Goal: Contribute content

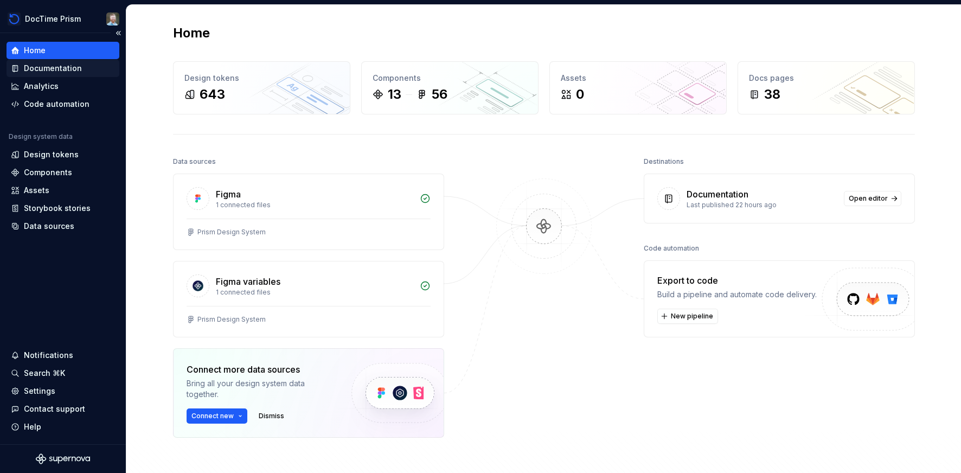
click at [62, 69] on div "Documentation" at bounding box center [53, 68] width 58 height 11
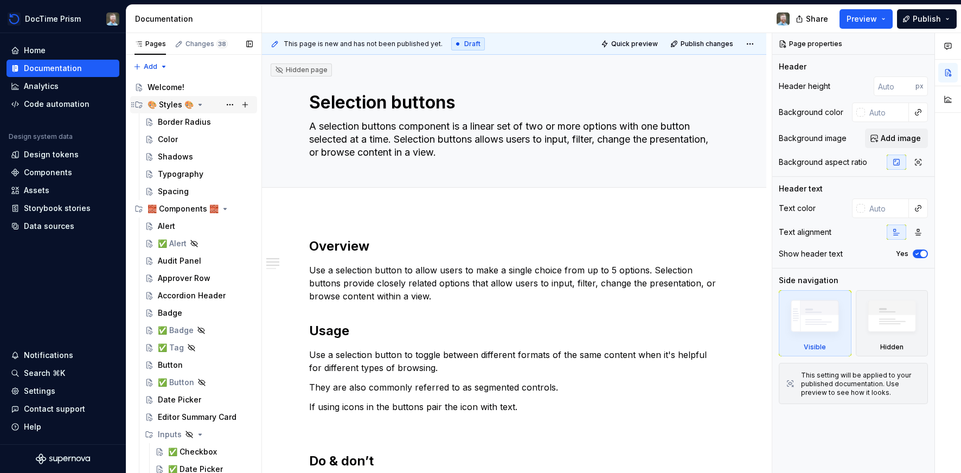
click at [201, 104] on icon "Page tree" at bounding box center [200, 104] width 3 height 1
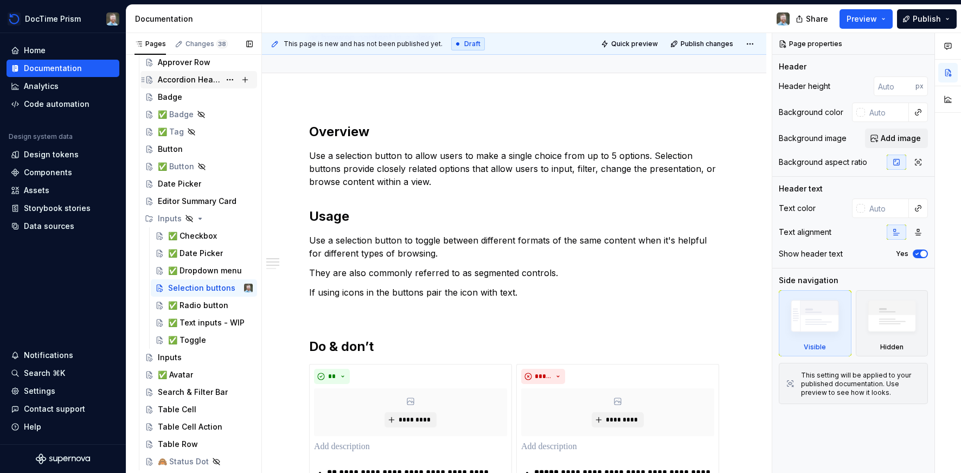
scroll to position [158, 0]
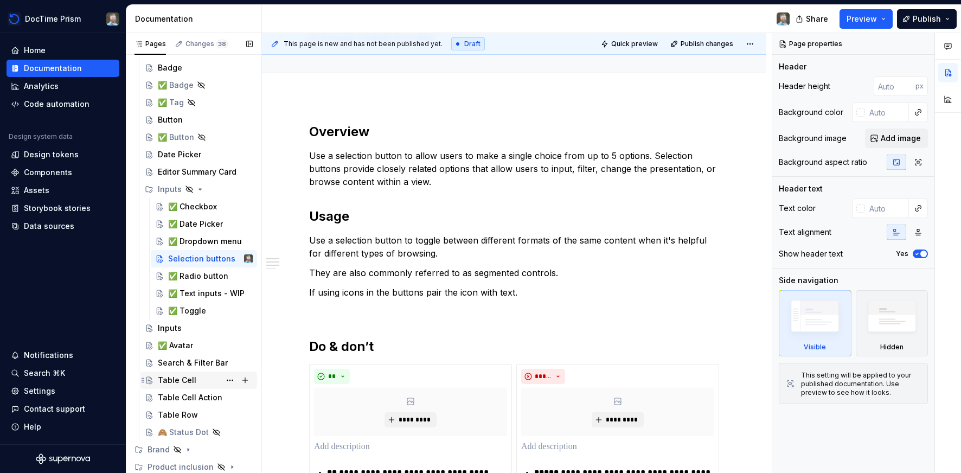
click at [189, 382] on div "Table Cell" at bounding box center [177, 380] width 39 height 11
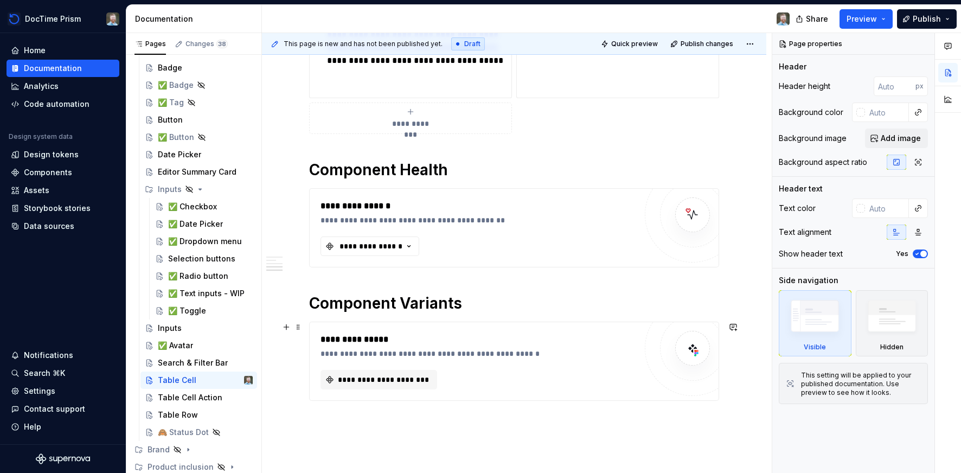
scroll to position [848, 0]
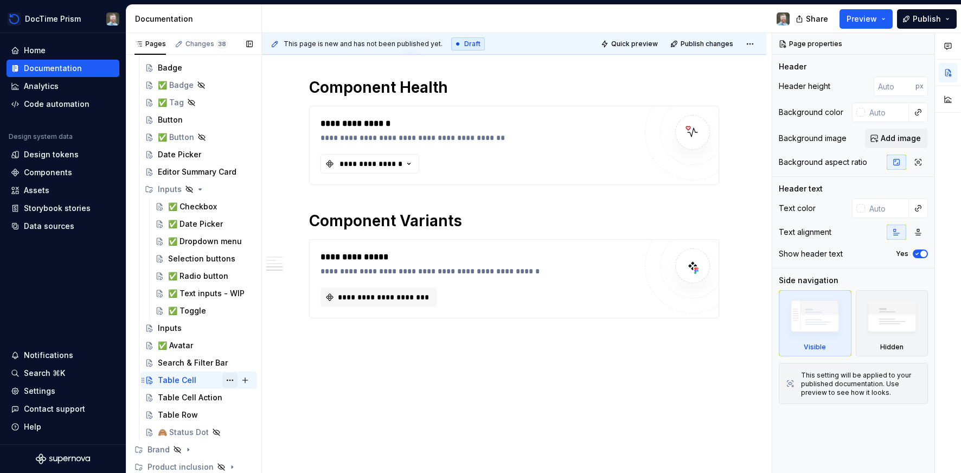
click at [229, 379] on button "Page tree" at bounding box center [229, 380] width 15 height 15
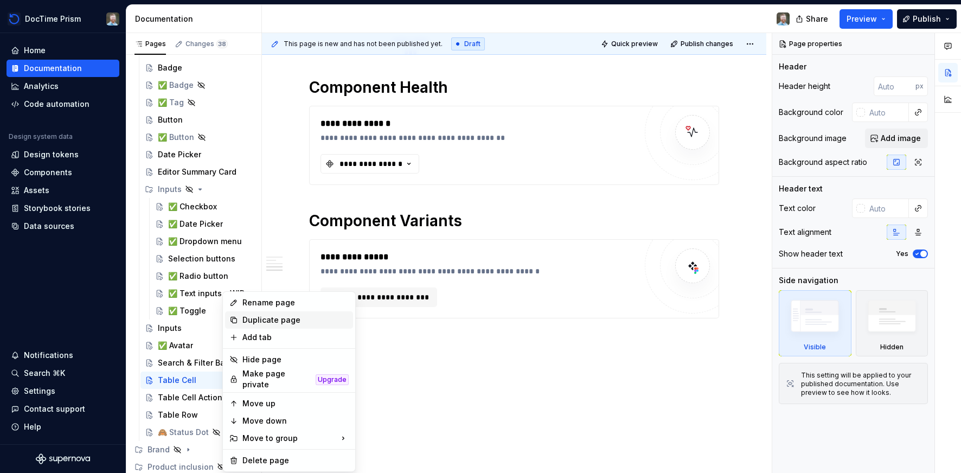
click at [253, 321] on div "Duplicate page" at bounding box center [295, 320] width 106 height 11
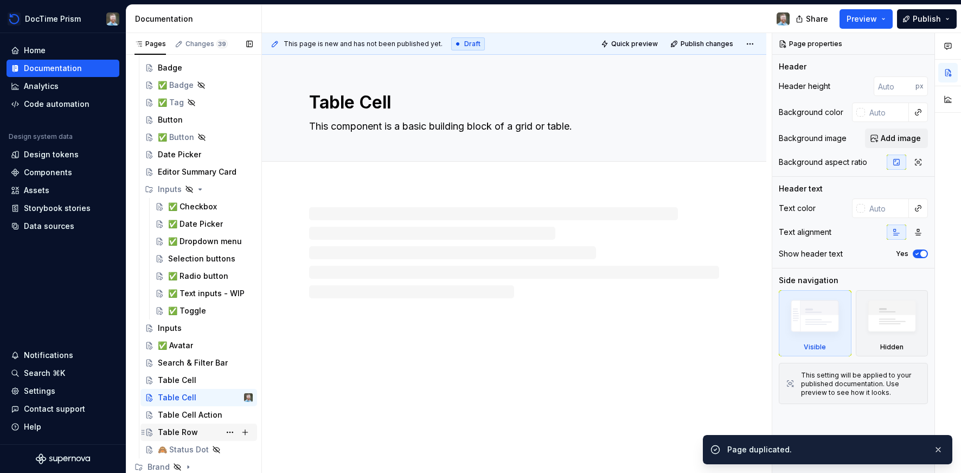
scroll to position [176, 0]
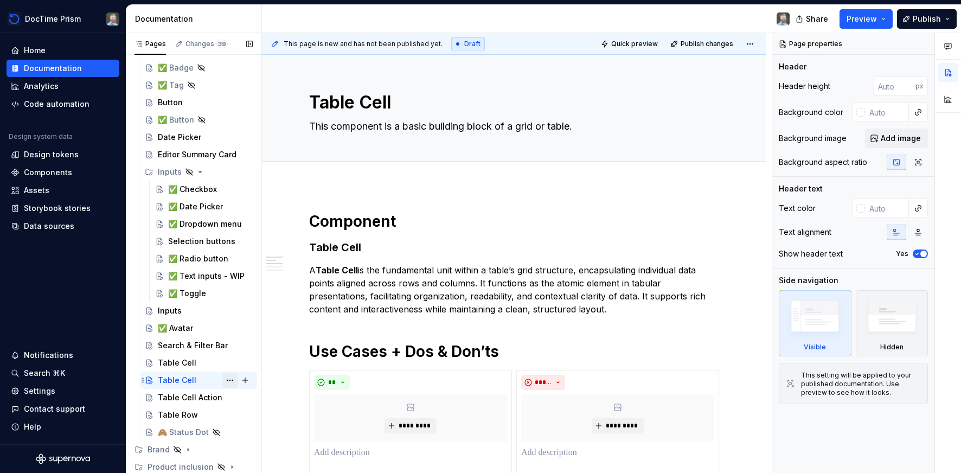
click at [231, 381] on button "Page tree" at bounding box center [229, 380] width 15 height 15
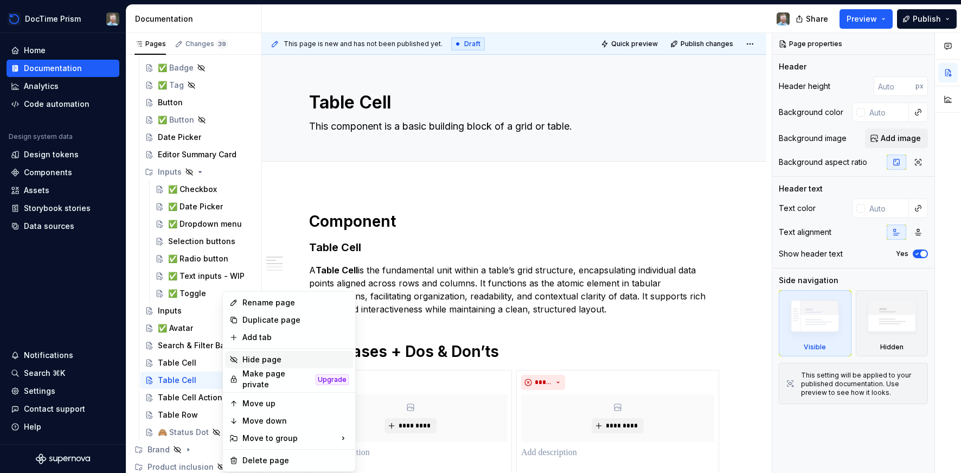
click at [251, 356] on div "Hide page" at bounding box center [295, 359] width 106 height 11
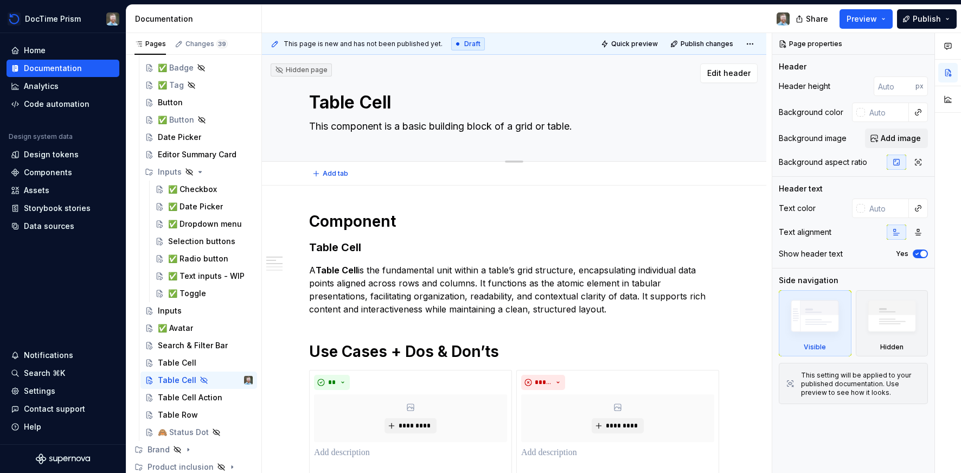
click at [372, 110] on textarea "Table Cell" at bounding box center [512, 103] width 410 height 26
click at [375, 102] on textarea "Table Cell" at bounding box center [512, 103] width 410 height 26
type textarea "*"
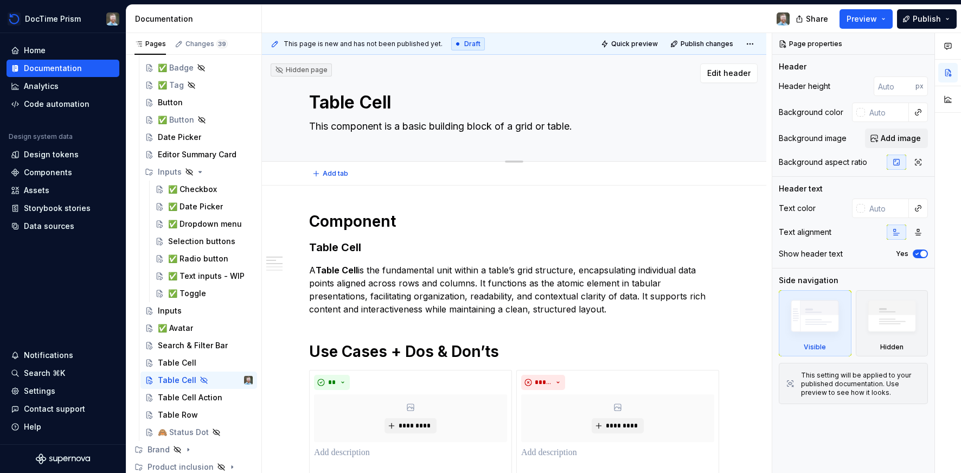
type textarea "Table"
type textarea "*"
type textarea "Table"
click at [355, 128] on textarea "This component is a basic building block of a grid or table." at bounding box center [512, 126] width 410 height 17
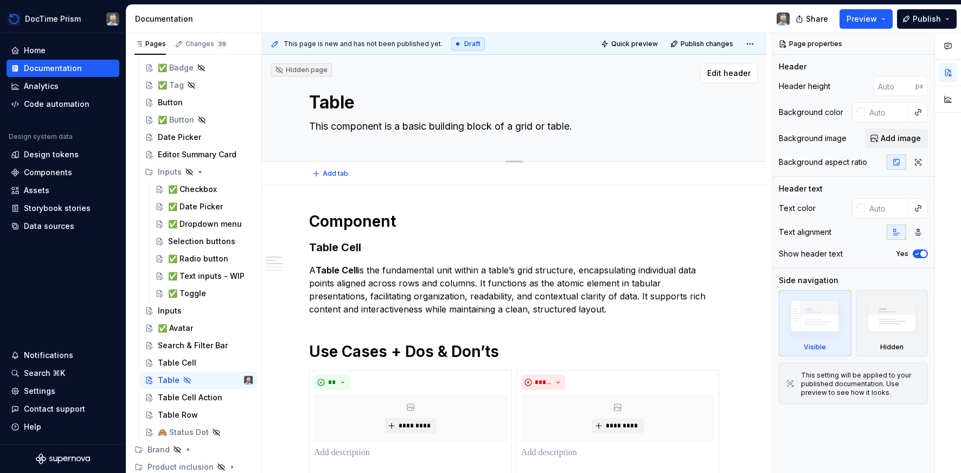
click at [355, 128] on textarea "This component is a basic building block of a grid or table." at bounding box center [512, 126] width 410 height 17
click at [355, 127] on textarea "This component is a basic building block of a grid or table." at bounding box center [512, 126] width 410 height 17
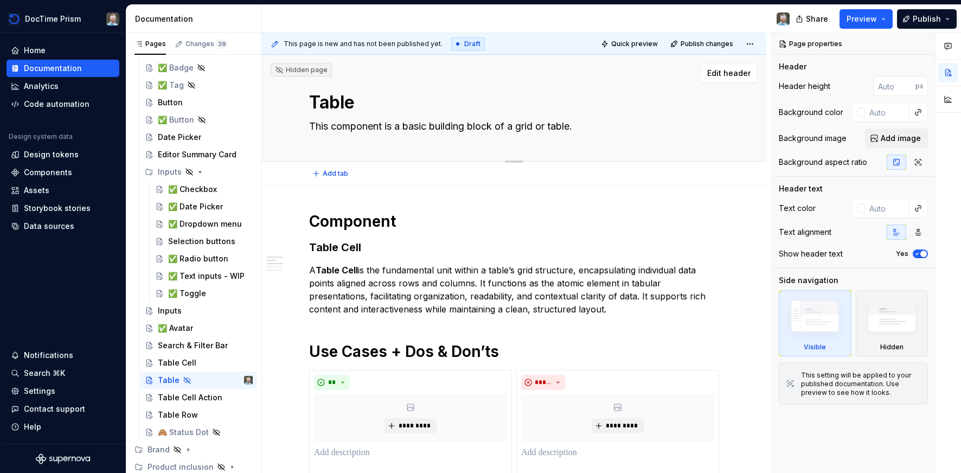
paste textarea "able displays structured data in rows and columns, making it easy to scan, comp…"
type textarea "*"
type textarea "Table displays structured data in rows and columns, making it easy to scan, com…"
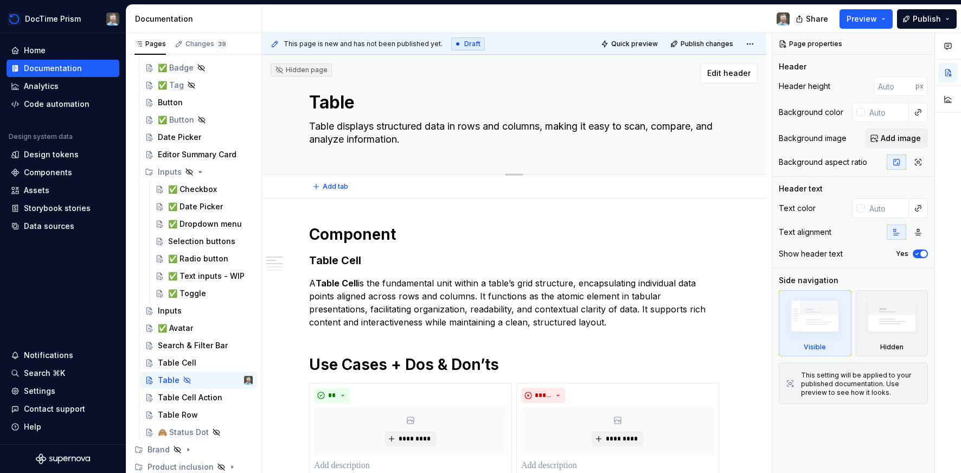
click at [336, 126] on textarea "Table displays structured data in rows and columns, making it easy to scan, com…" at bounding box center [512, 133] width 410 height 30
type textarea "*"
type textarea "Tables displays structured data in rows and columns, making it easy to scan, co…"
click at [380, 126] on textarea "Tables displays structured data in rows and columns, making it easy to scan, co…" at bounding box center [512, 133] width 410 height 30
type textarea "*"
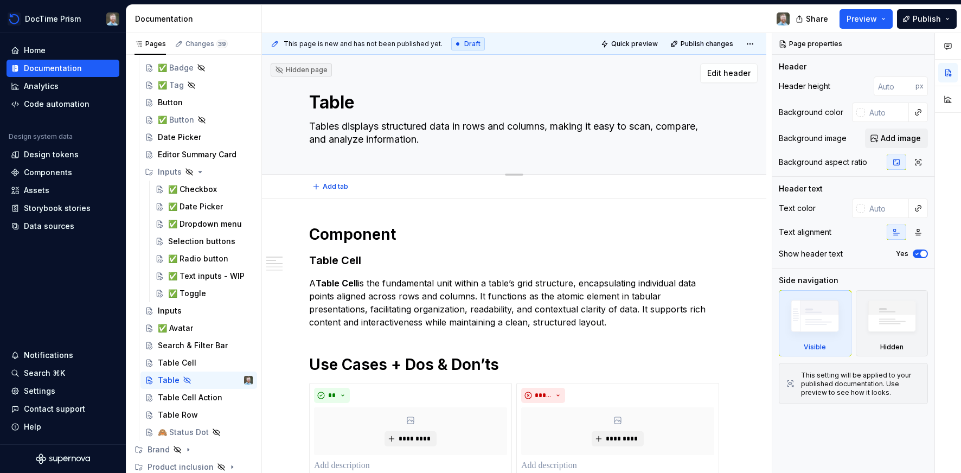
type textarea "Tables display structured data in rows and columns, making it easy to scan, com…"
type textarea "*"
type textarea "Tables display structured data in rows and columns, making it easy to scan, com…"
click at [341, 241] on h1 "Component" at bounding box center [514, 235] width 410 height 20
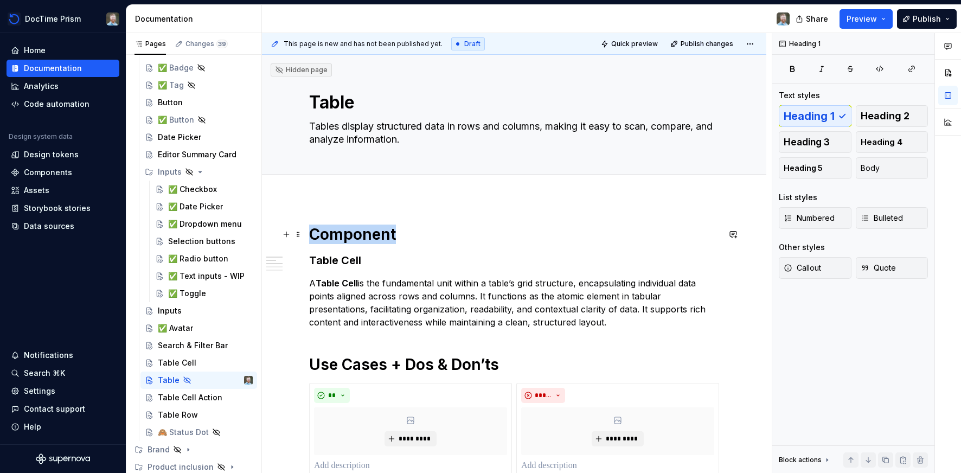
click at [341, 241] on h1 "Component" at bounding box center [514, 235] width 410 height 20
click at [418, 300] on p "A Table Cell is the fundamental unit within a table’s grid structure, encapsula…" at bounding box center [514, 303] width 410 height 52
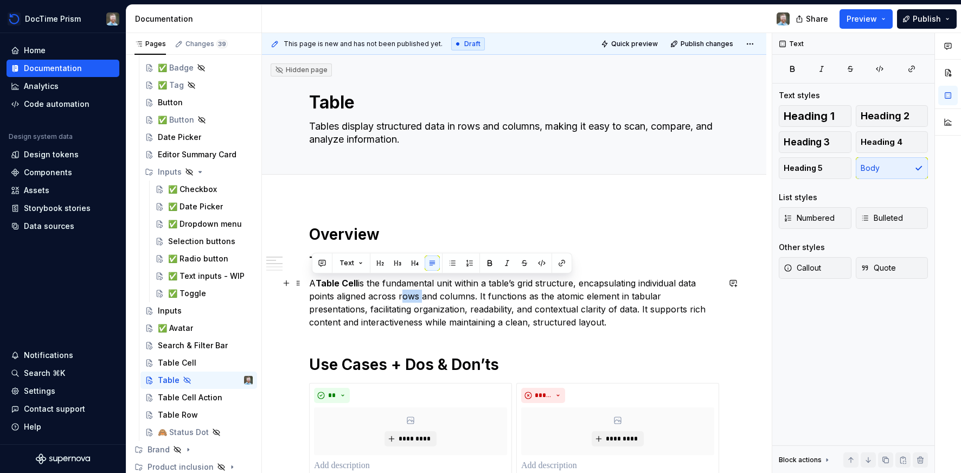
click at [418, 300] on p "A Table Cell is the fundamental unit within a table’s grid structure, encapsula…" at bounding box center [514, 303] width 410 height 52
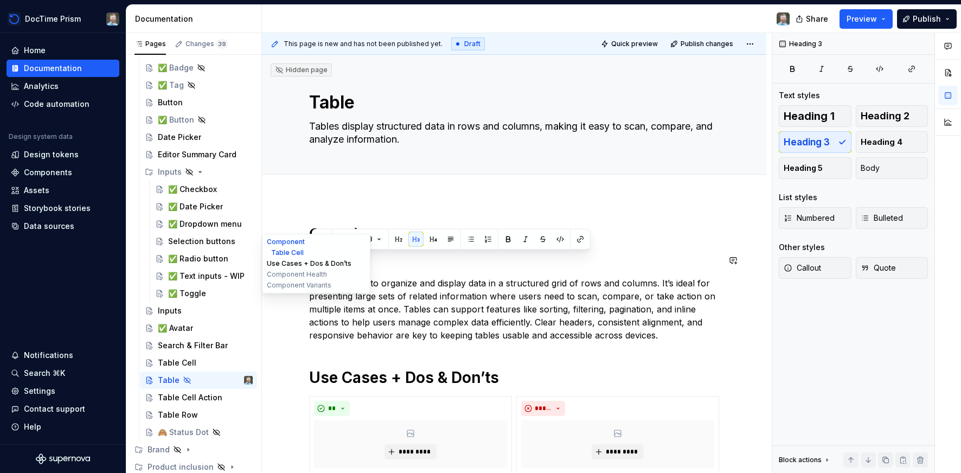
drag, startPoint x: 364, startPoint y: 259, endPoint x: 282, endPoint y: 259, distance: 82.5
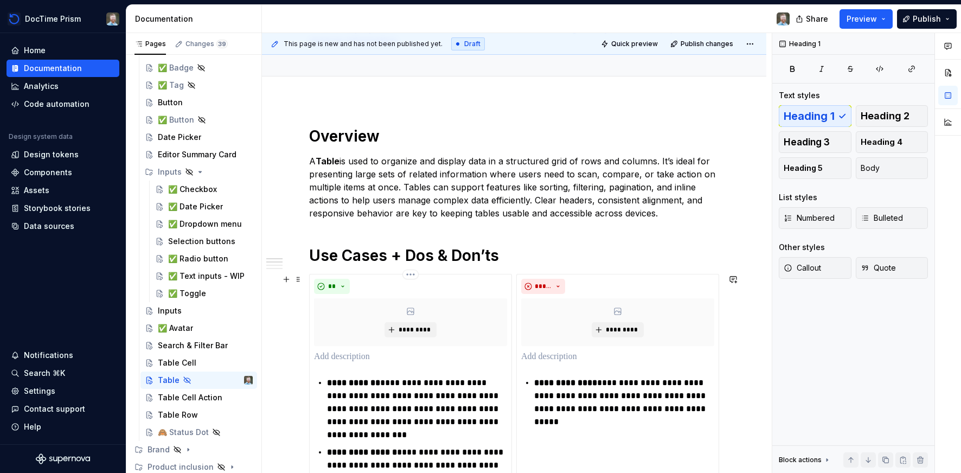
scroll to position [66, 0]
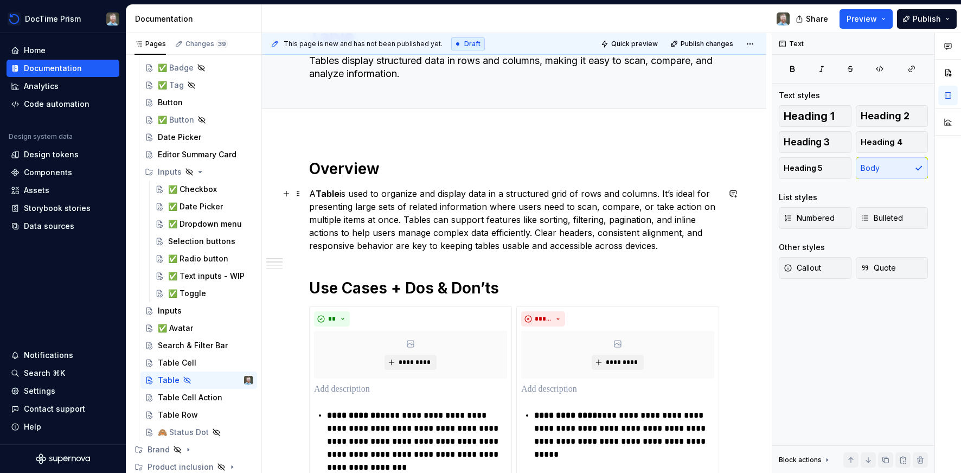
click at [667, 252] on p "A Table is used to organize and display data in a structured grid of rows and c…" at bounding box center [514, 219] width 410 height 65
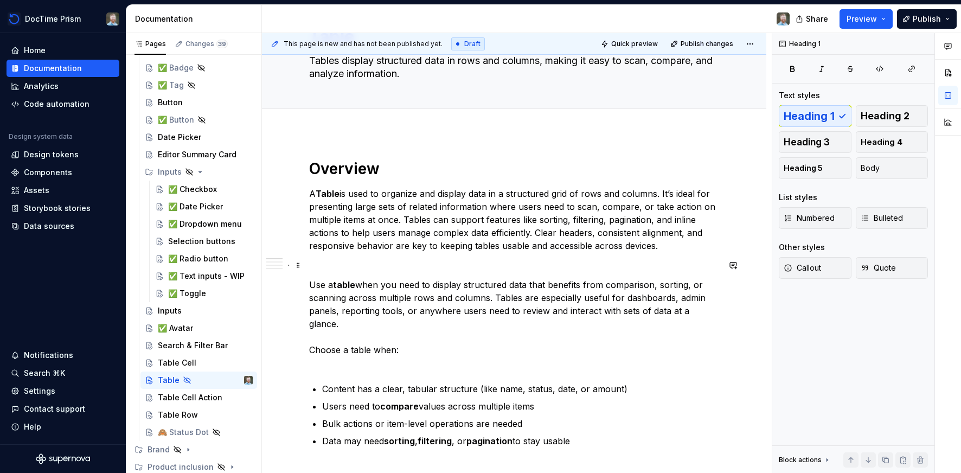
click at [435, 264] on p at bounding box center [514, 265] width 410 height 13
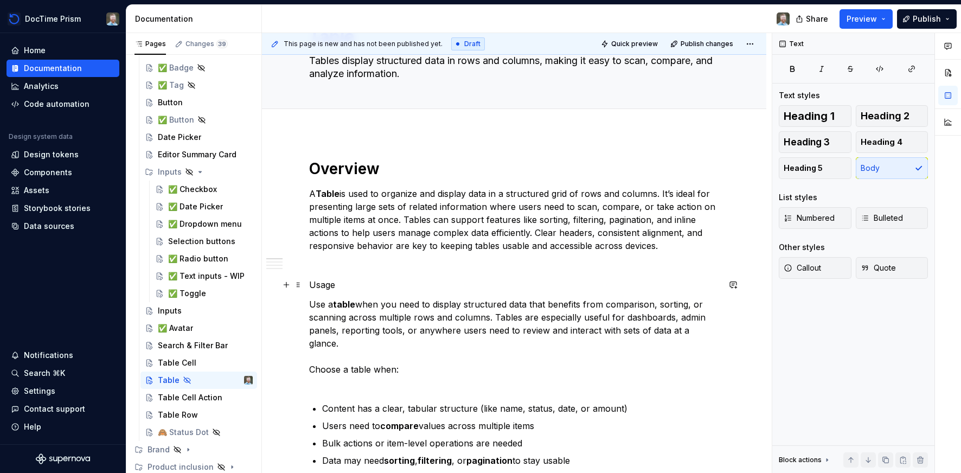
click at [328, 284] on p "Usage" at bounding box center [514, 284] width 410 height 13
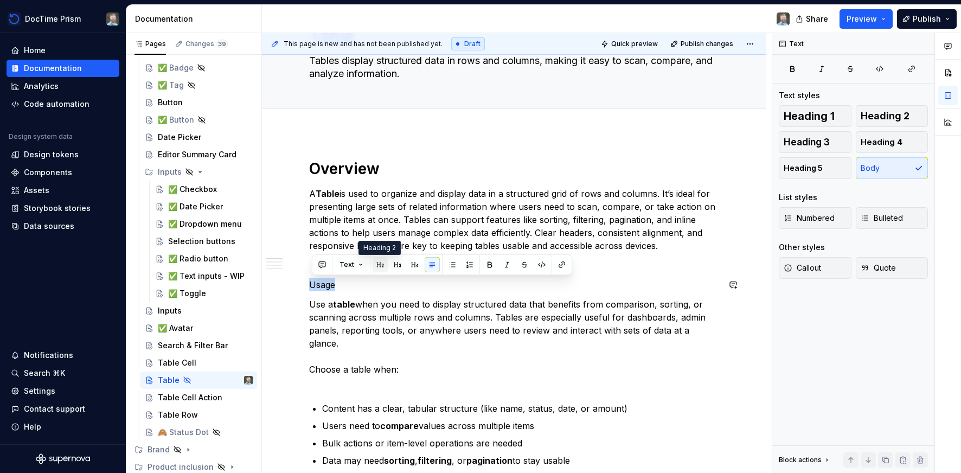
click at [378, 264] on button "button" at bounding box center [380, 264] width 15 height 15
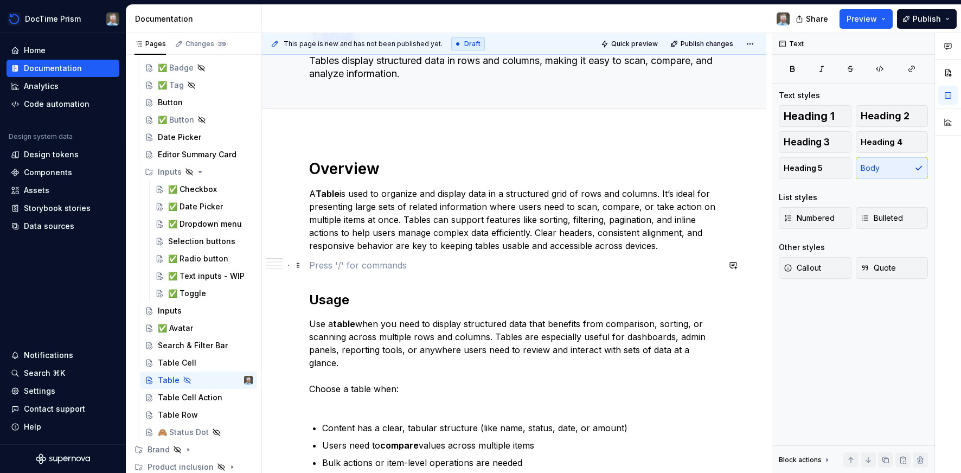
click at [373, 270] on p at bounding box center [514, 265] width 410 height 13
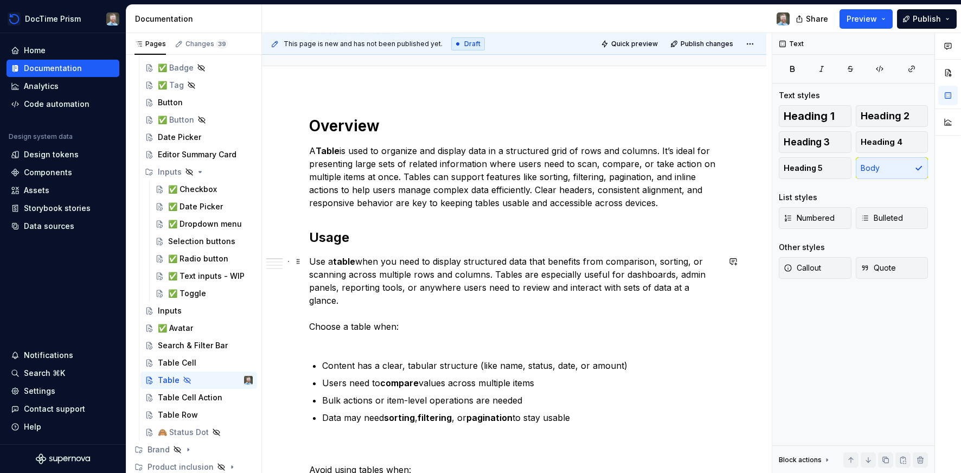
scroll to position [130, 0]
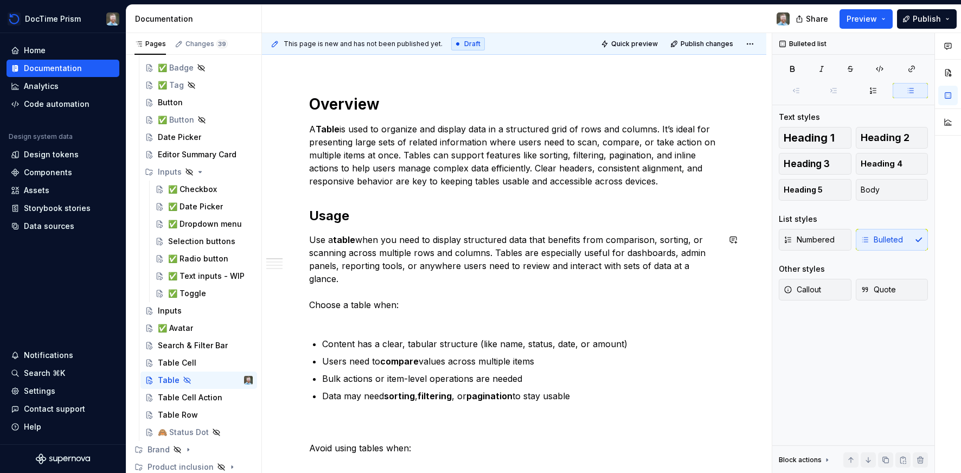
click at [407, 306] on p "Use a table when you need to display structured data that benefits from compari…" at bounding box center [514, 278] width 410 height 91
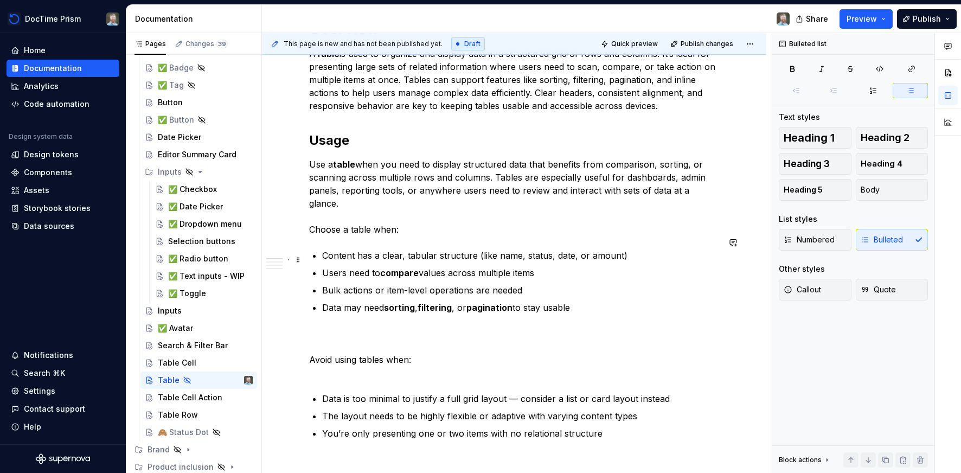
scroll to position [216, 0]
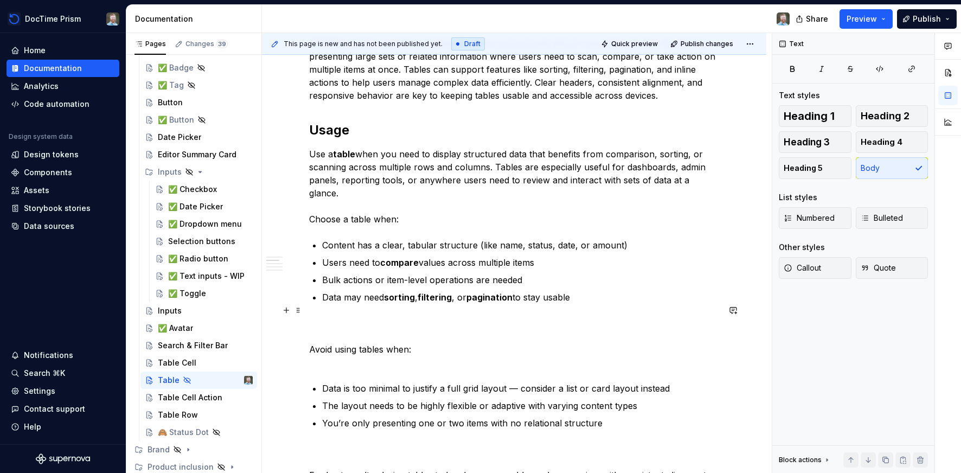
click at [373, 352] on p "Avoid using tables when:" at bounding box center [514, 343] width 410 height 52
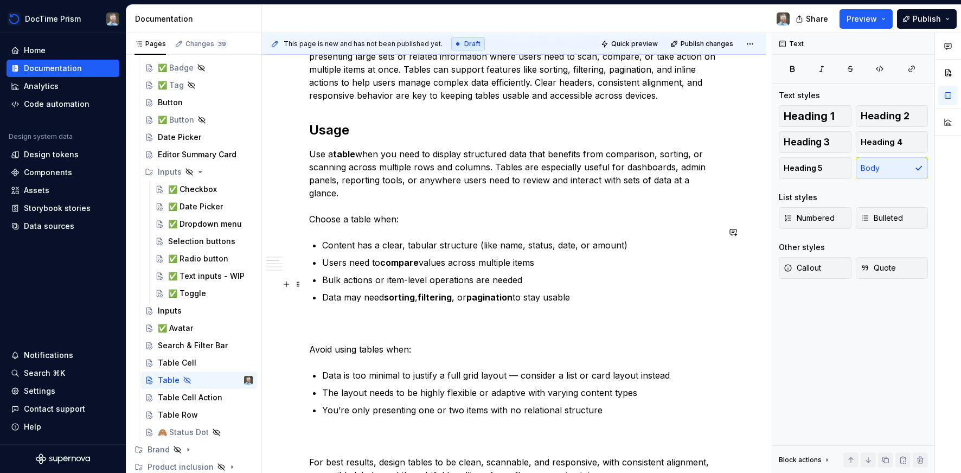
scroll to position [209, 0]
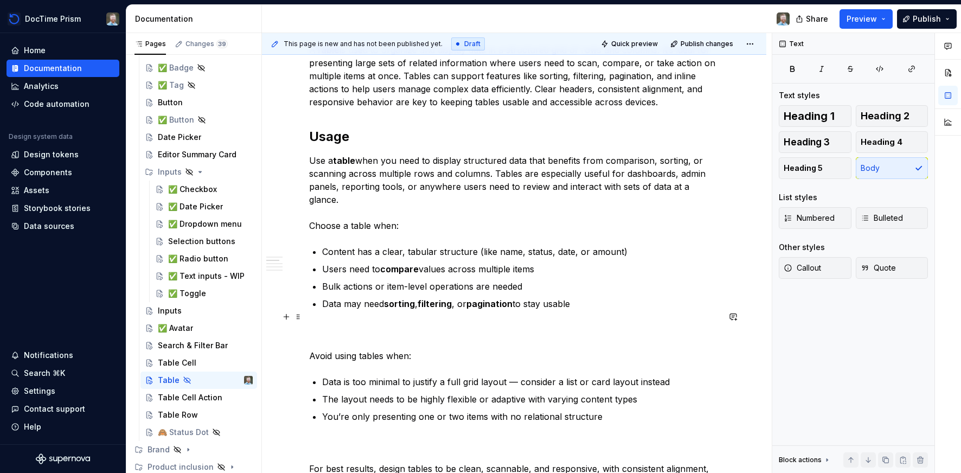
click at [480, 323] on p "Avoid using tables when:" at bounding box center [514, 342] width 410 height 39
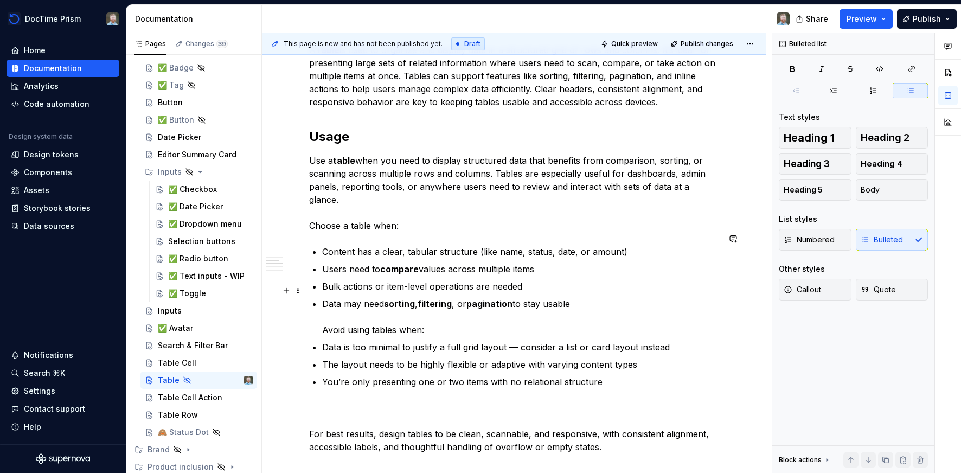
click at [326, 318] on p "Data may need sorting , filtering , or pagination to stay usable Avoid using ta…" at bounding box center [520, 316] width 397 height 39
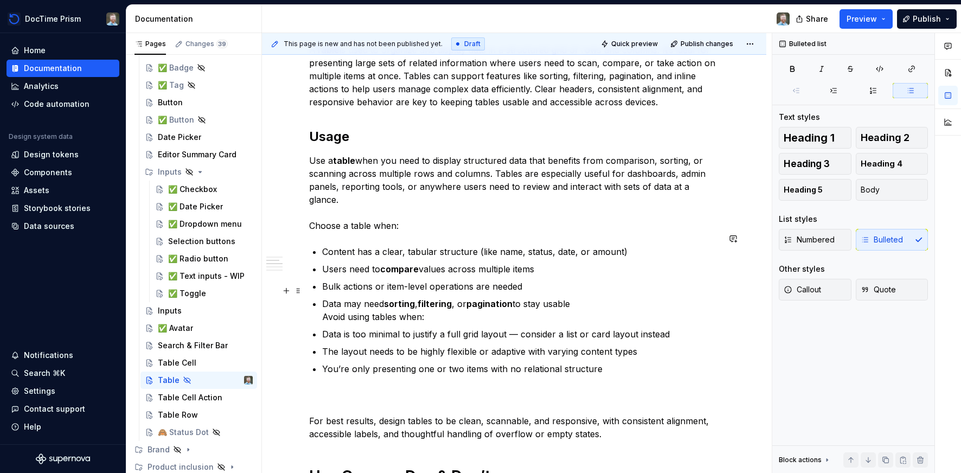
click at [581, 297] on p "Data may need sorting , filtering , or pagination to stay usable Avoid using ta…" at bounding box center [520, 310] width 397 height 26
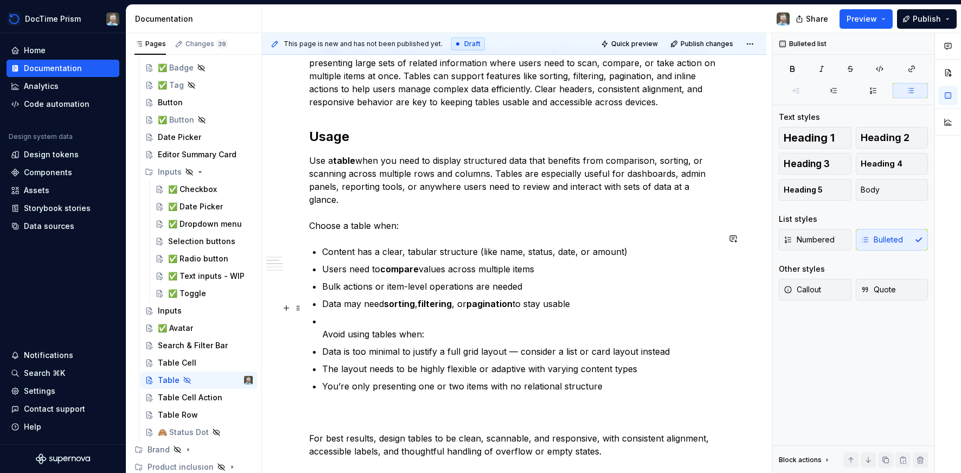
click at [326, 321] on p "Avoid using tables when:" at bounding box center [520, 328] width 397 height 26
click at [328, 320] on p "Avoid using tables when:" at bounding box center [520, 328] width 397 height 26
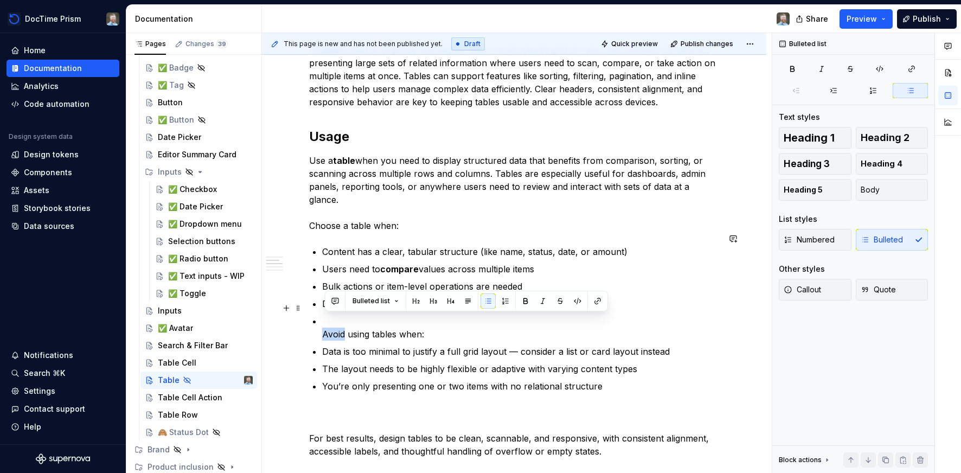
click at [328, 320] on p "Avoid using tables when:" at bounding box center [520, 328] width 397 height 26
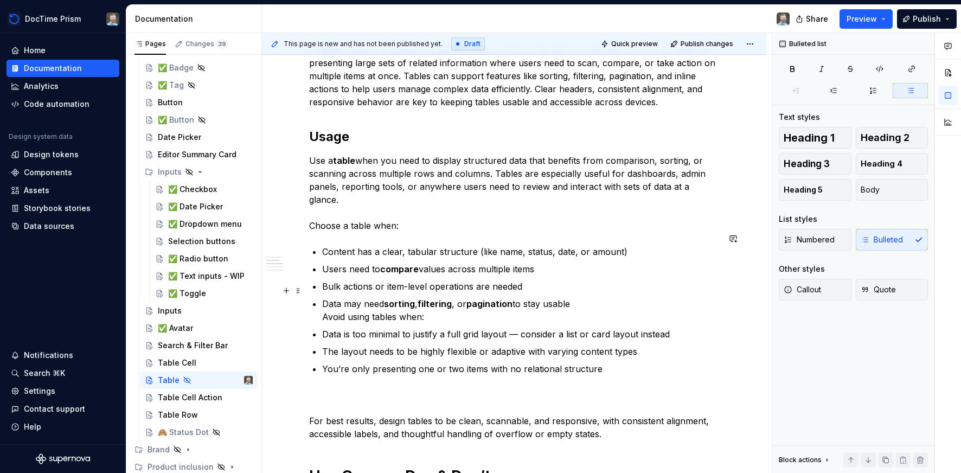
click at [325, 305] on p "Data may need sorting , filtering , or pagination to stay usable Avoid using ta…" at bounding box center [520, 310] width 397 height 26
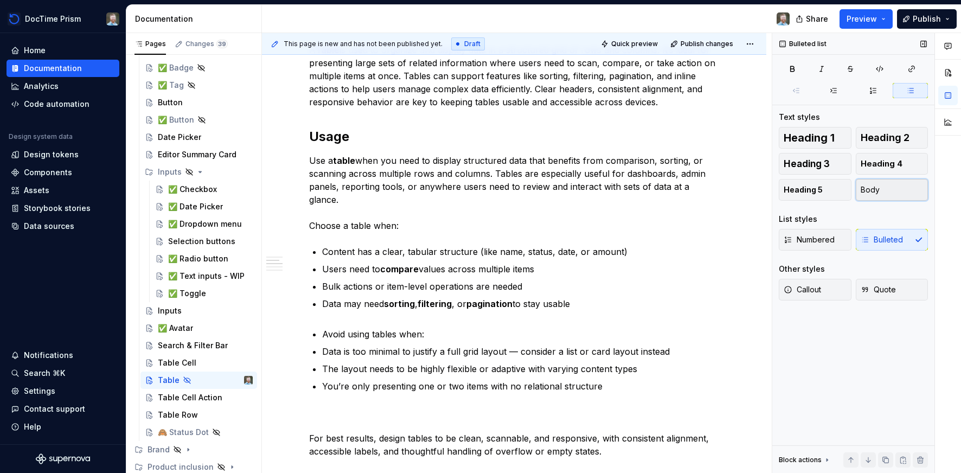
click at [879, 194] on button "Body" at bounding box center [892, 190] width 73 height 22
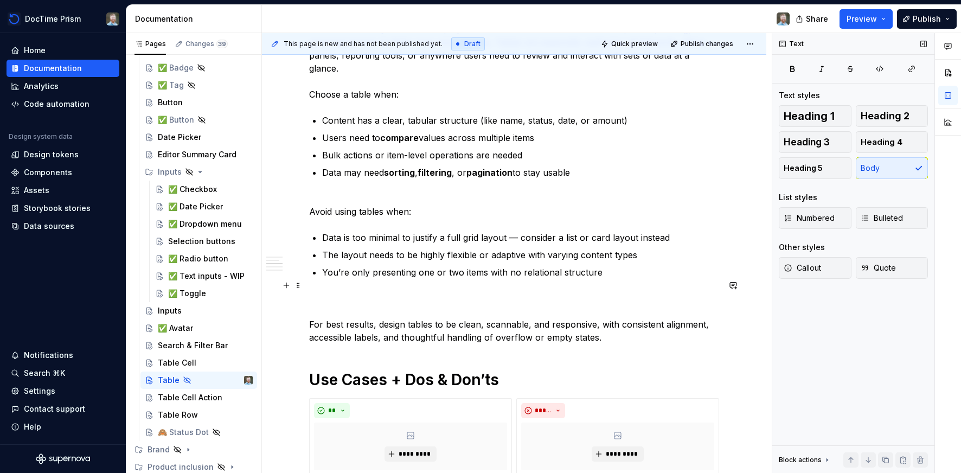
scroll to position [358, 0]
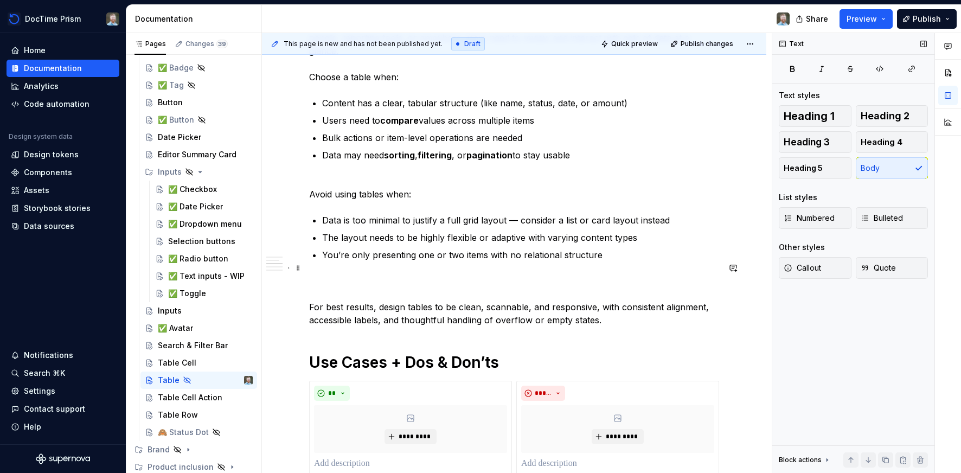
click at [489, 279] on p "For best results, design tables to be clean, scannable, and responsive, with co…" at bounding box center [514, 300] width 410 height 52
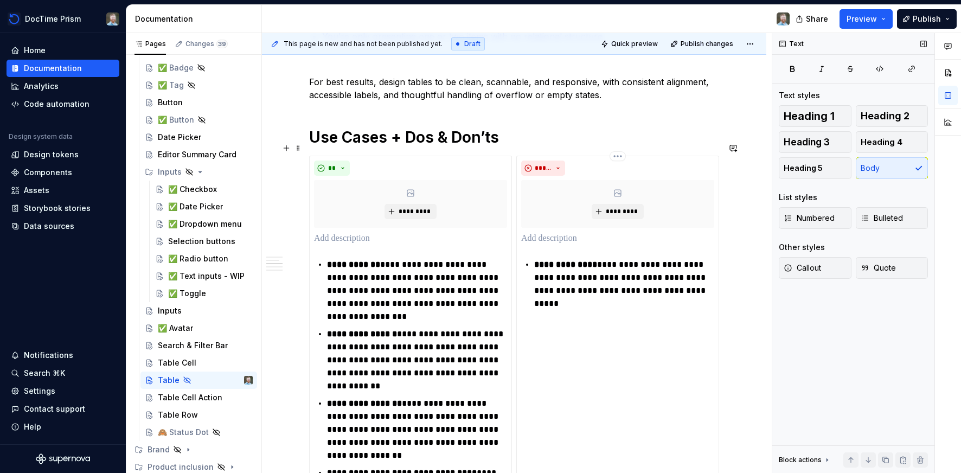
scroll to position [590, 0]
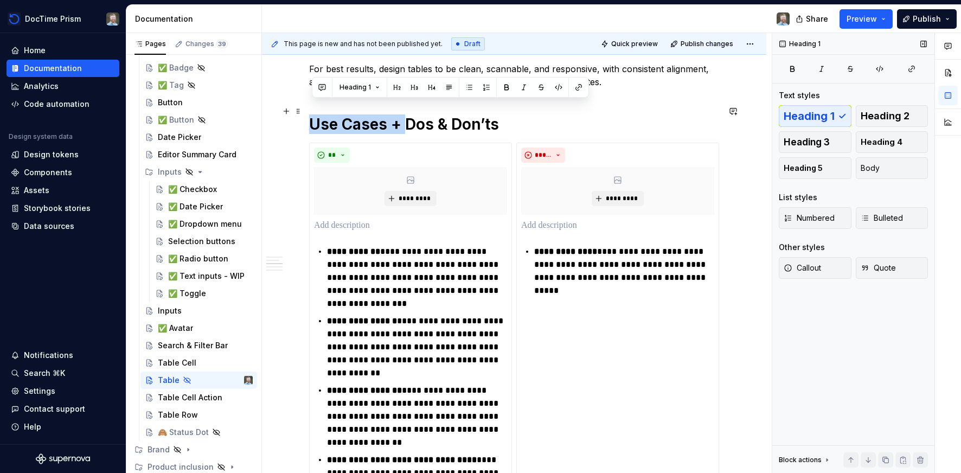
drag, startPoint x: 408, startPoint y: 111, endPoint x: 317, endPoint y: 115, distance: 91.2
click at [317, 115] on h1 "Use Cases + Dos & Don’ts" at bounding box center [514, 124] width 410 height 20
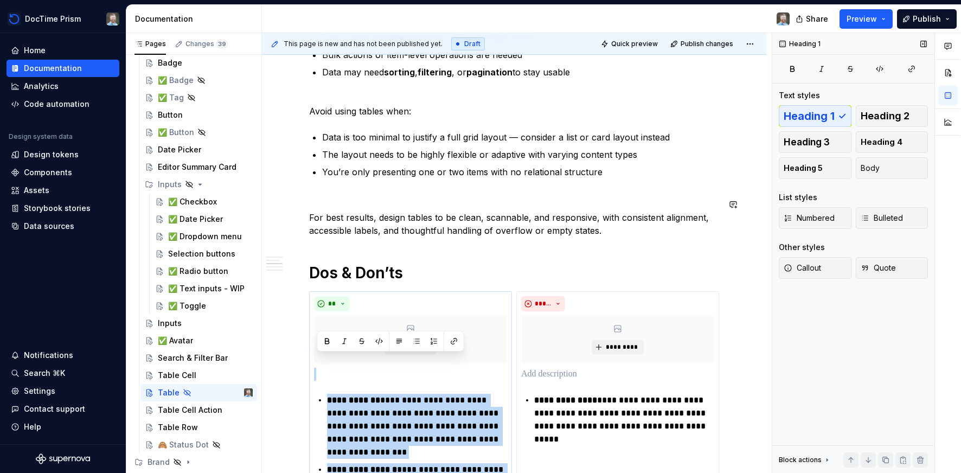
scroll to position [440, 0]
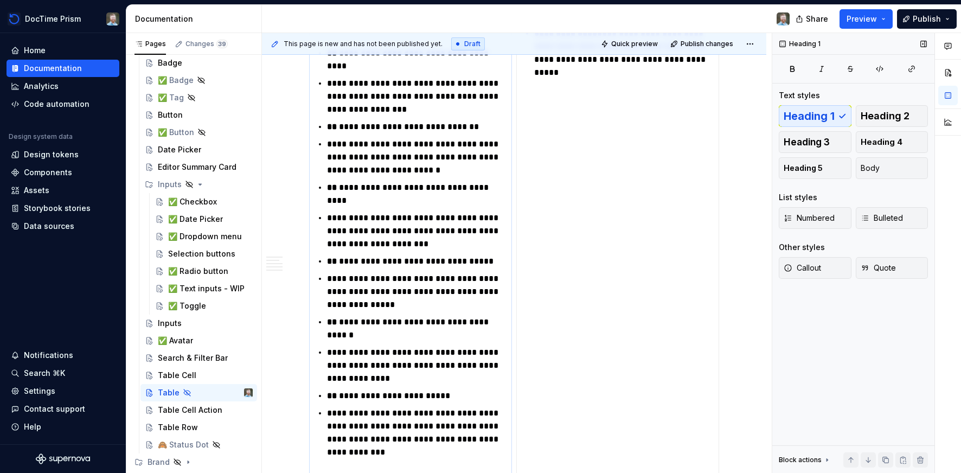
drag, startPoint x: 474, startPoint y: 310, endPoint x: 331, endPoint y: 391, distance: 164.4
click at [331, 391] on ul "**********" at bounding box center [417, 253] width 180 height 412
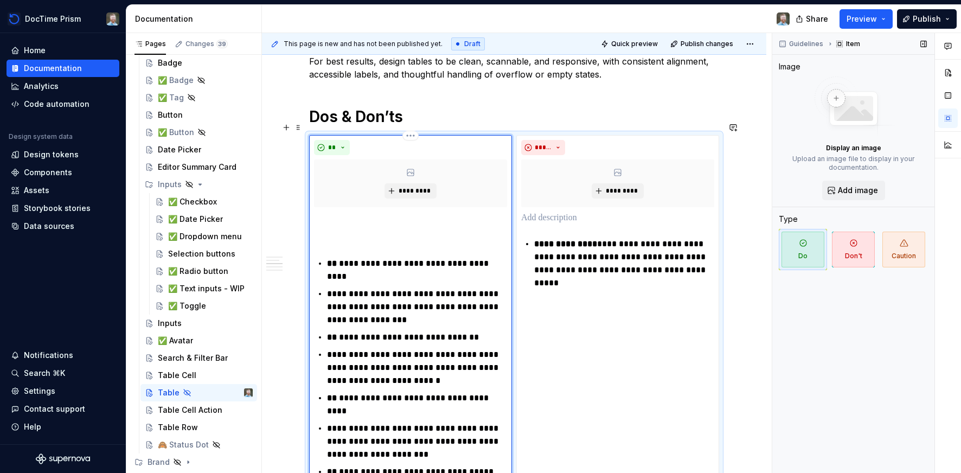
scroll to position [500, 0]
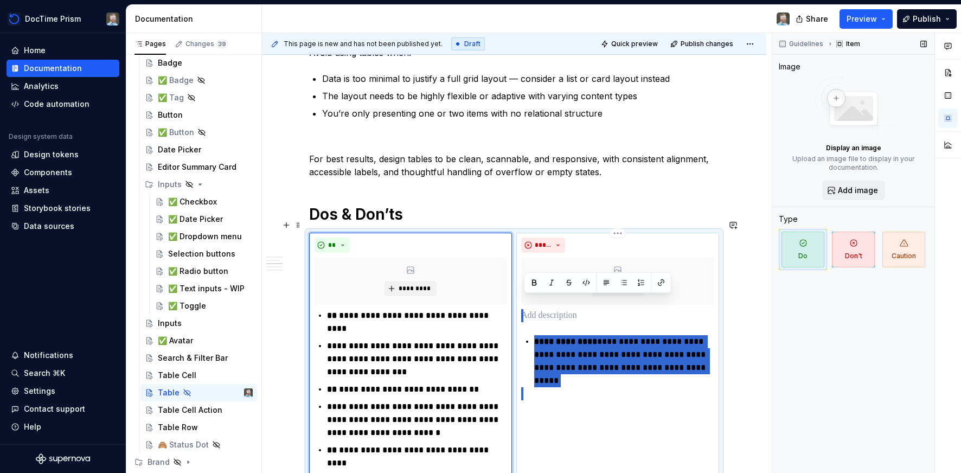
drag, startPoint x: 526, startPoint y: 303, endPoint x: 718, endPoint y: 385, distance: 209.3
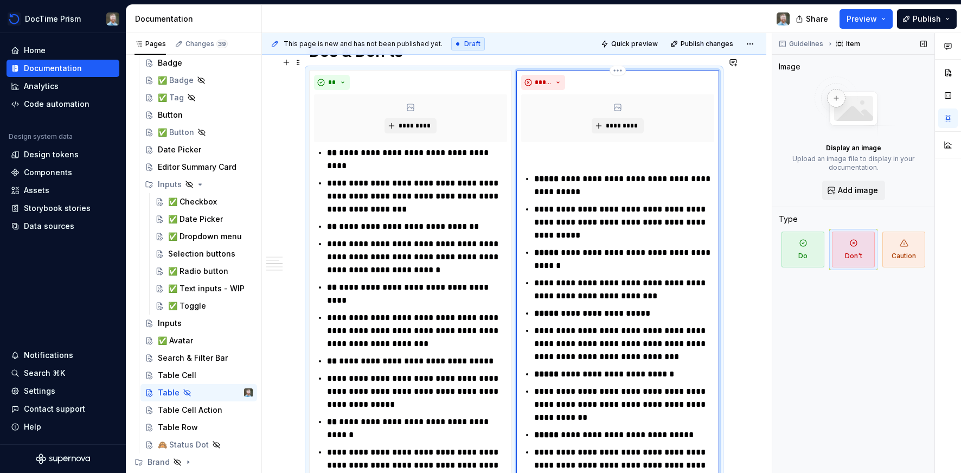
scroll to position [598, 0]
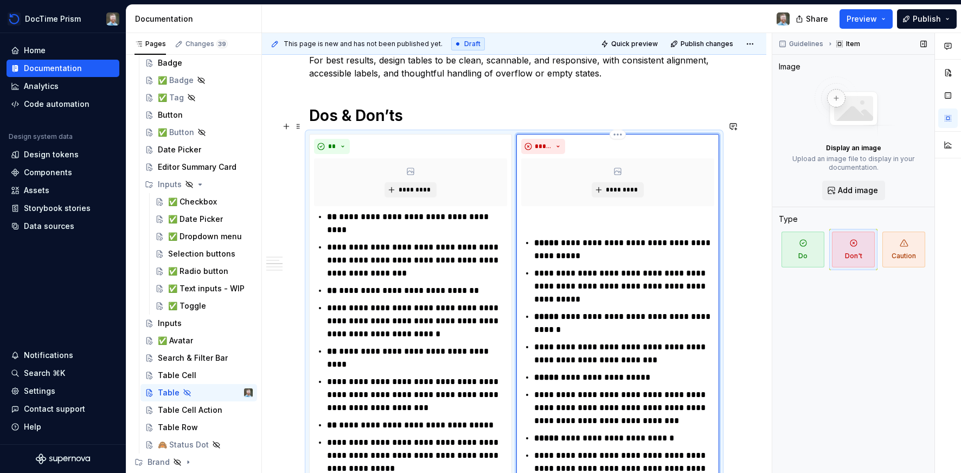
click at [541, 214] on div "**********" at bounding box center [617, 429] width 193 height 438
click at [539, 210] on p at bounding box center [617, 216] width 193 height 13
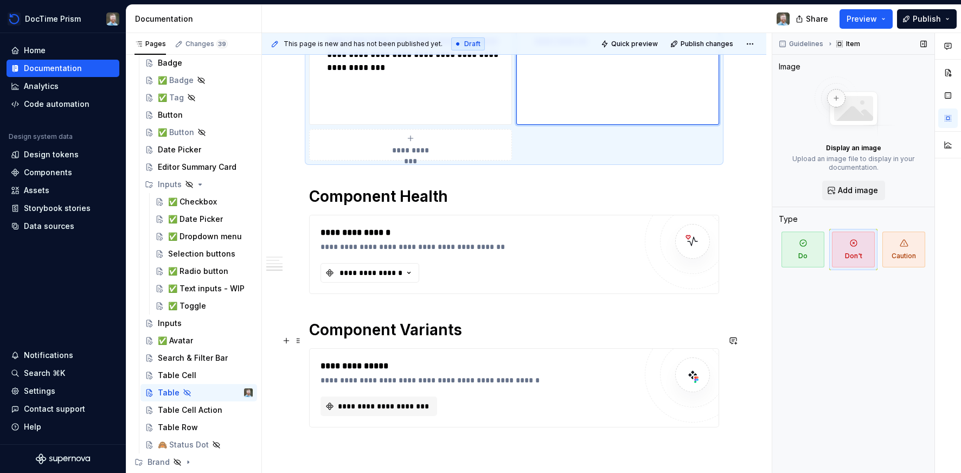
scroll to position [1150, 0]
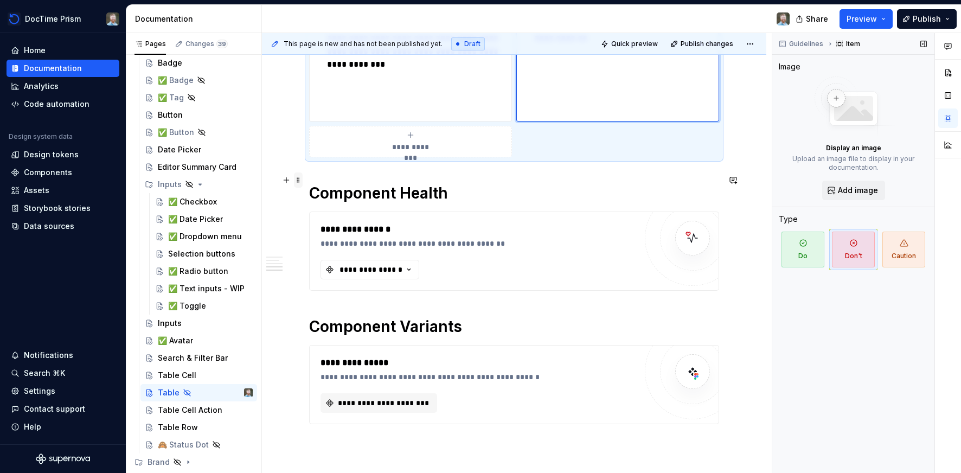
click at [302, 180] on span at bounding box center [298, 180] width 9 height 15
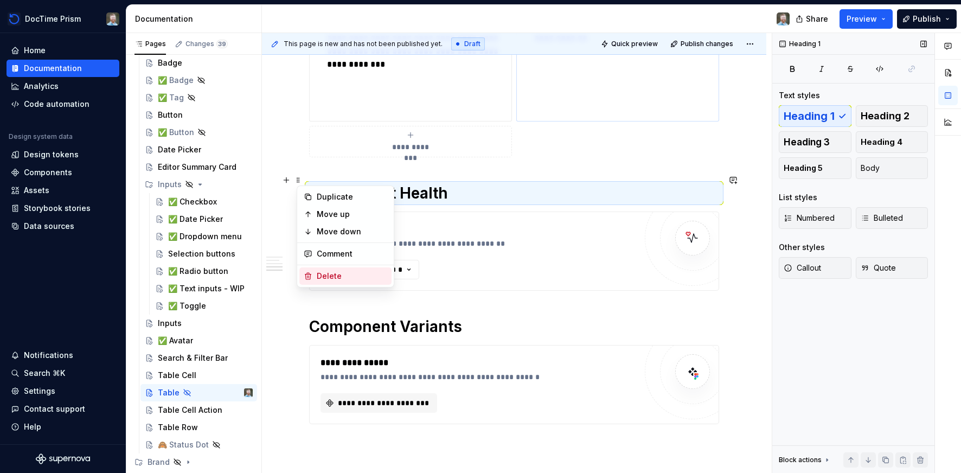
click at [326, 271] on div "Delete" at bounding box center [352, 276] width 71 height 11
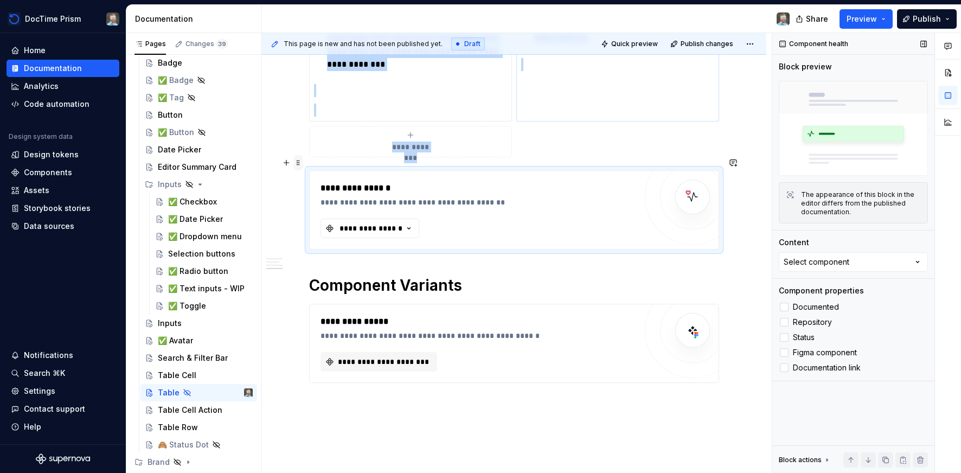
click at [303, 162] on span at bounding box center [298, 162] width 9 height 15
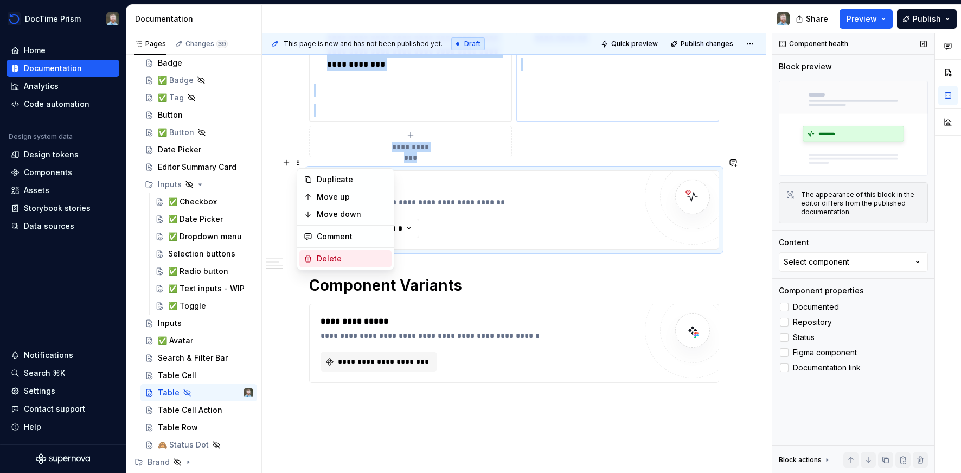
click at [324, 259] on div "Delete" at bounding box center [352, 258] width 71 height 11
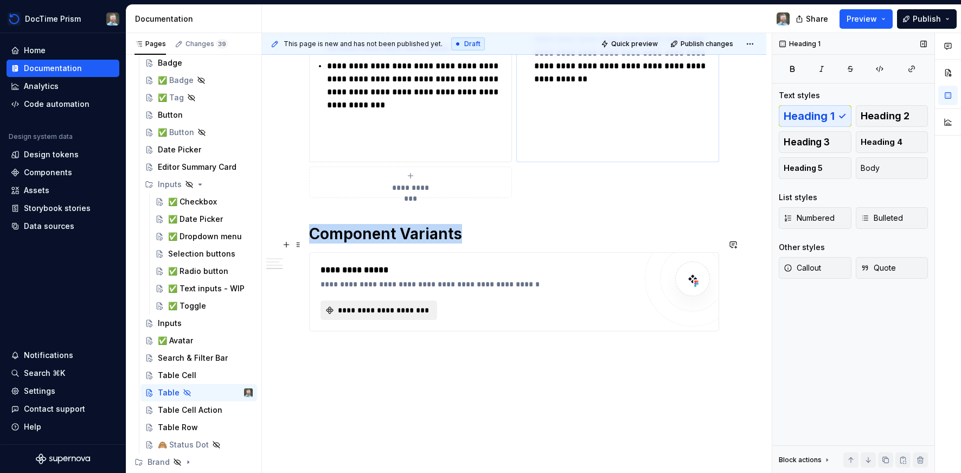
click at [347, 305] on span "**********" at bounding box center [383, 310] width 94 height 11
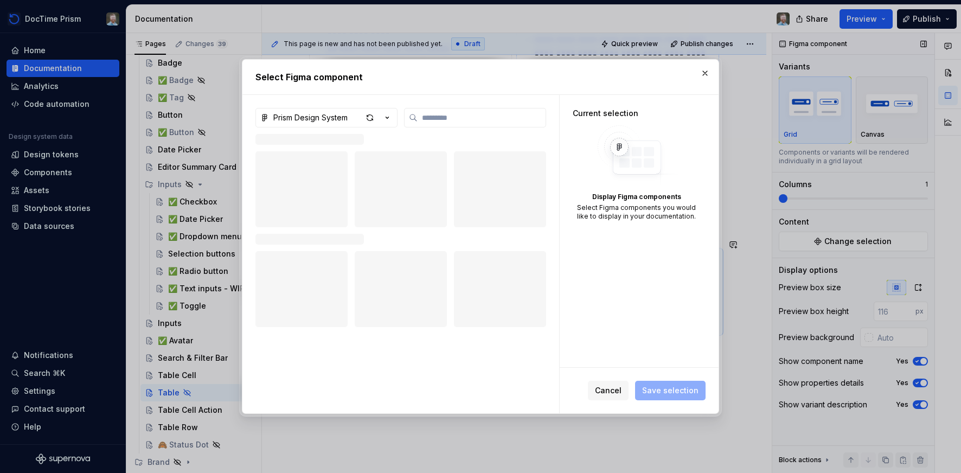
type textarea "*"
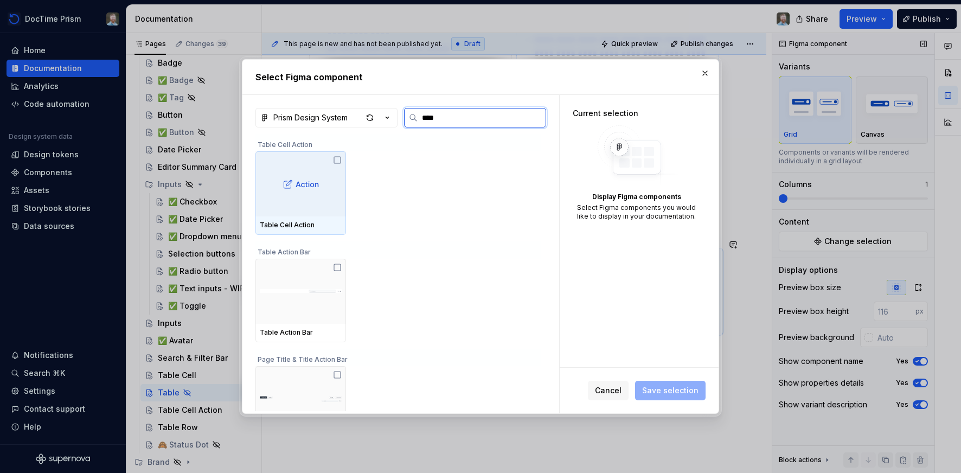
type input "*****"
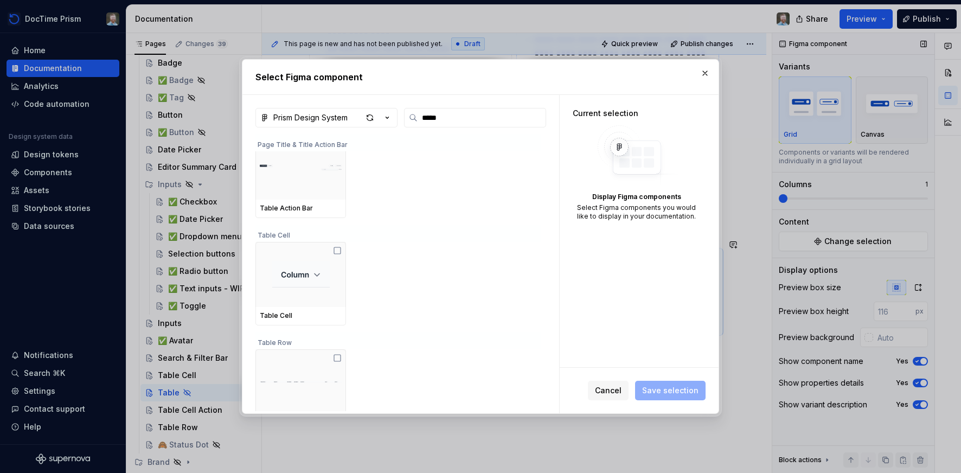
scroll to position [240, 0]
click at [606, 391] on span "Cancel" at bounding box center [608, 390] width 27 height 11
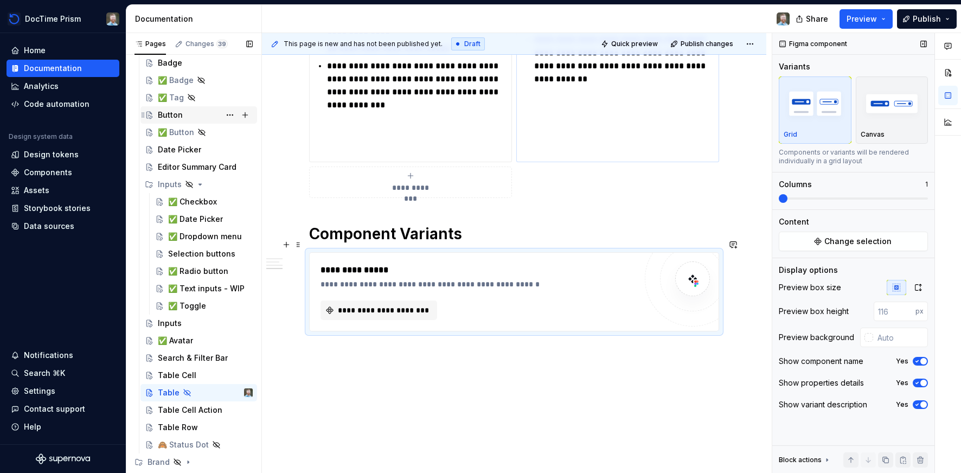
scroll to position [1105, 0]
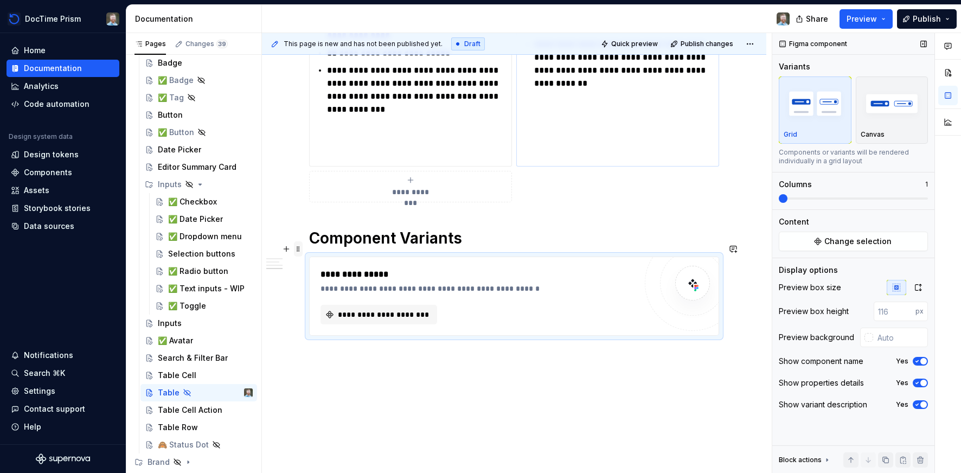
click at [299, 251] on span at bounding box center [298, 248] width 9 height 15
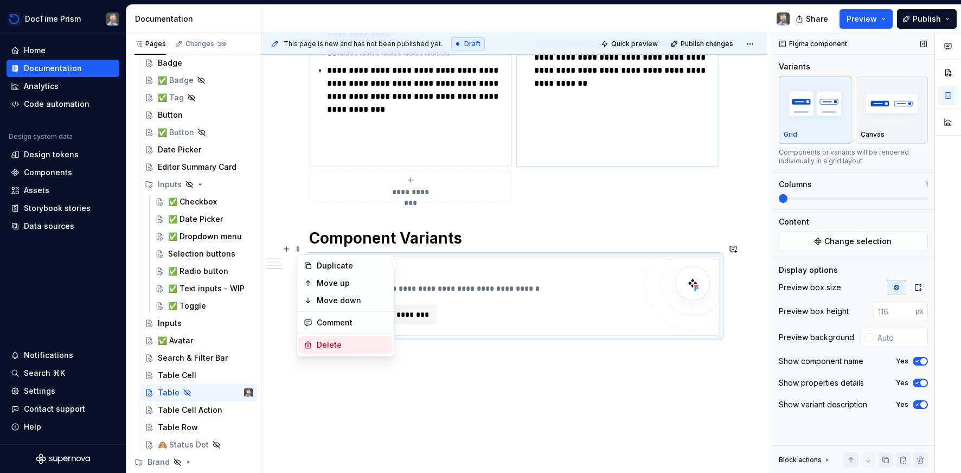
click at [324, 343] on div "Delete" at bounding box center [352, 345] width 71 height 11
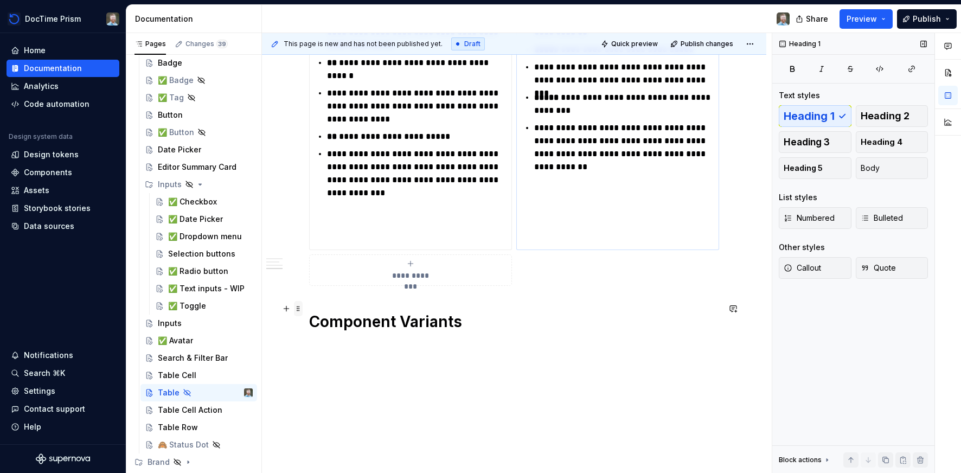
click at [303, 311] on span at bounding box center [298, 308] width 9 height 15
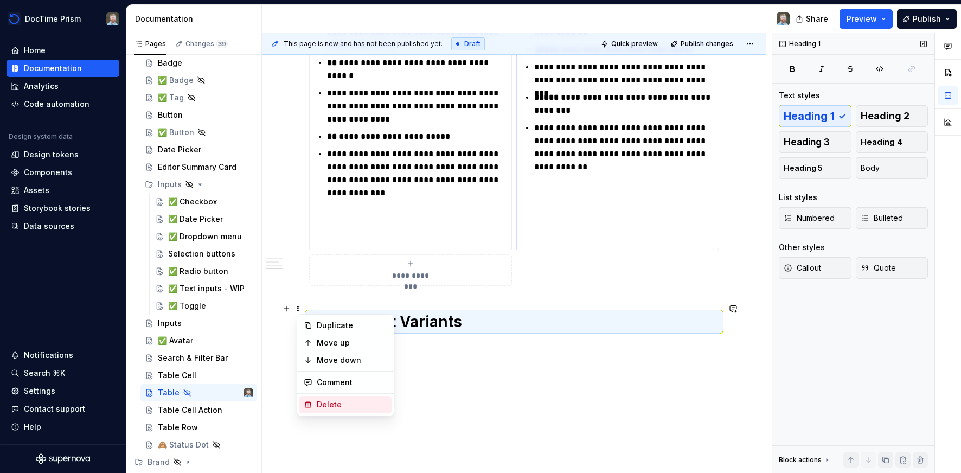
click at [327, 404] on div "Delete" at bounding box center [352, 404] width 71 height 11
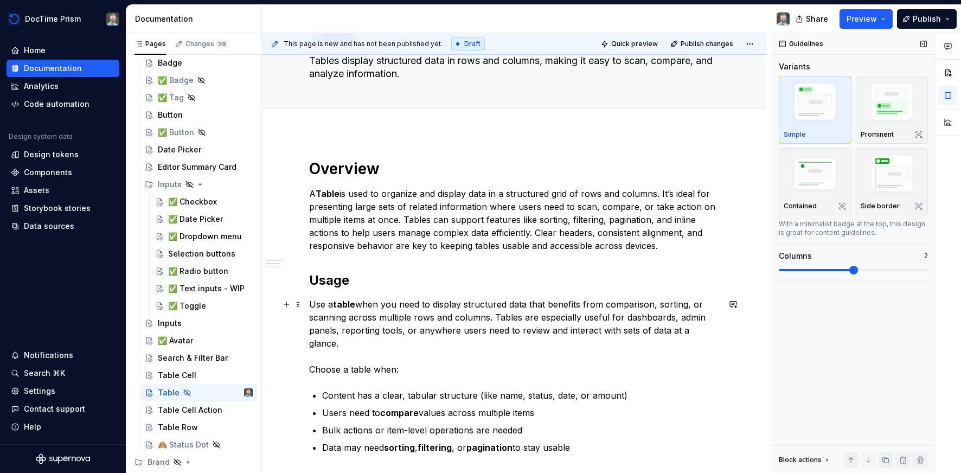
scroll to position [0, 0]
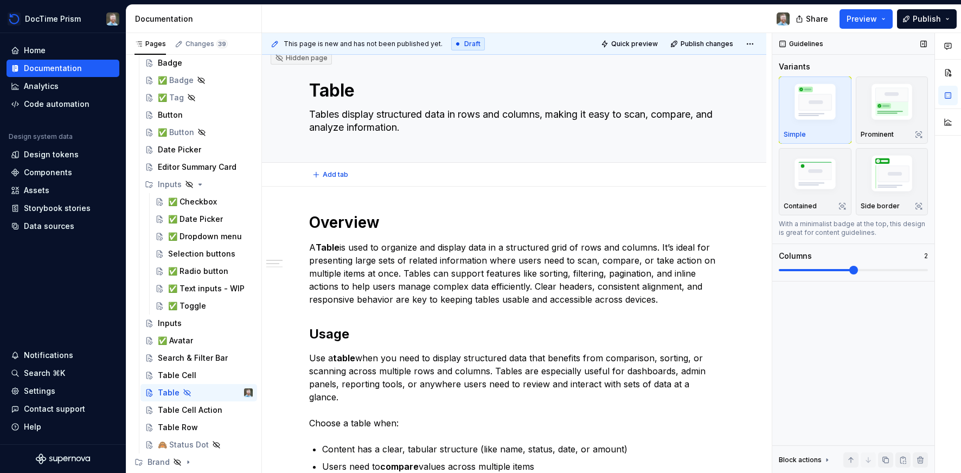
type textarea "*"
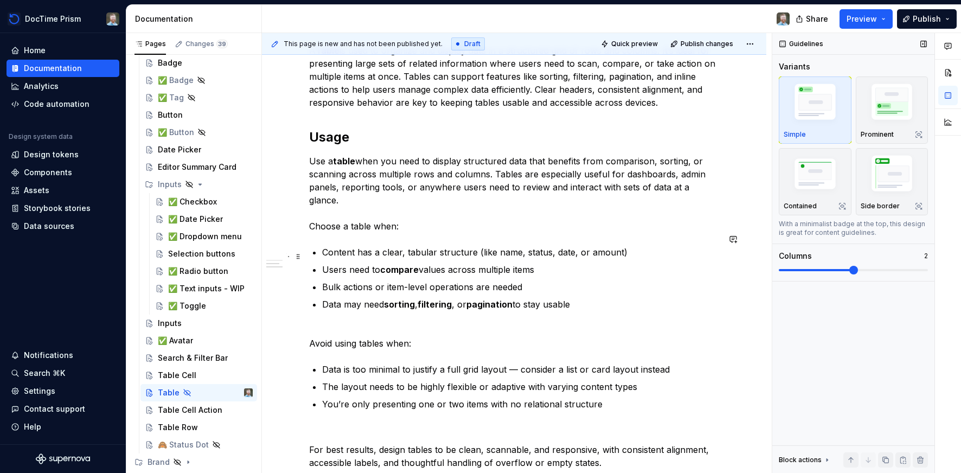
scroll to position [233, 0]
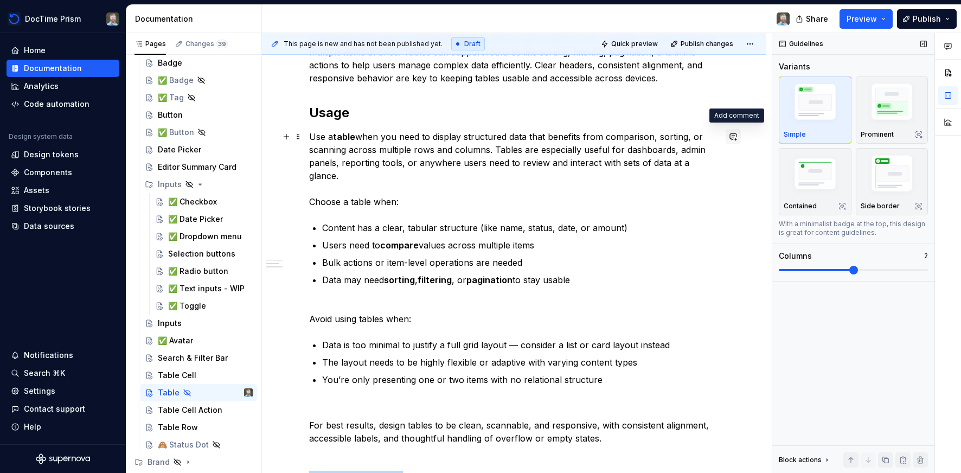
click at [738, 138] on button "button" at bounding box center [733, 136] width 15 height 15
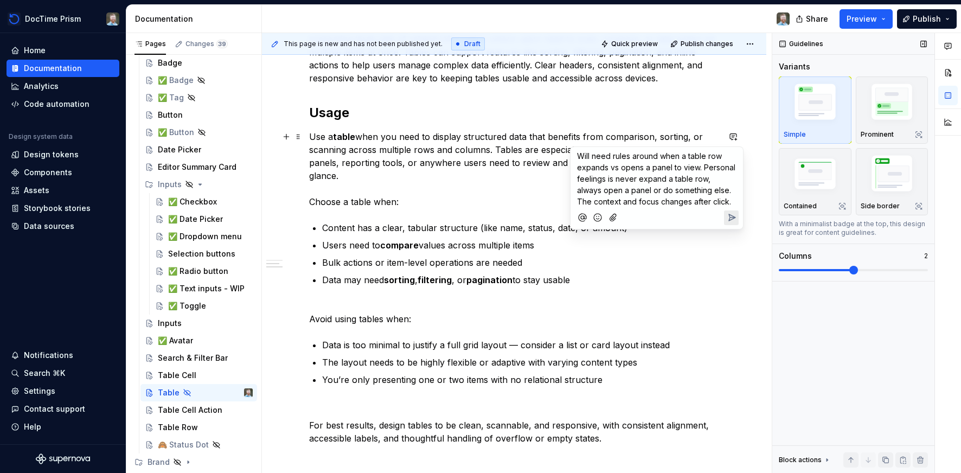
click at [708, 202] on span "Will need rules around when a table row expands vs opens a panel to view. Perso…" at bounding box center [657, 178] width 161 height 55
click at [731, 233] on icon "Send" at bounding box center [731, 228] width 11 height 11
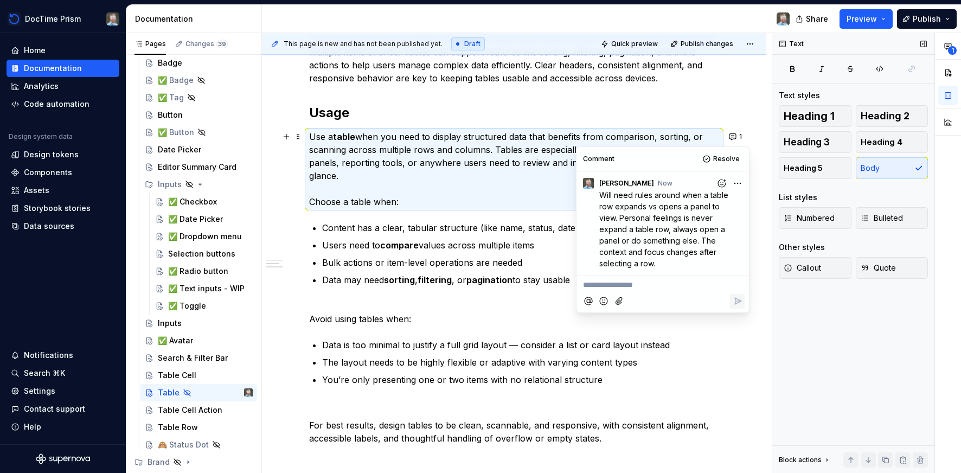
click at [622, 192] on span "Will need rules around when a table row expands vs opens a panel to view. Perso…" at bounding box center [664, 229] width 131 height 78
click at [740, 184] on html "DocTime Prism Home Documentation Analytics Code automation Design system data D…" at bounding box center [480, 236] width 961 height 473
click at [716, 200] on span "Edit comment" at bounding box center [703, 203] width 51 height 11
click at [601, 195] on span "Will need rules around when a table row expands vs opens a panel to view. Perso…" at bounding box center [664, 229] width 131 height 78
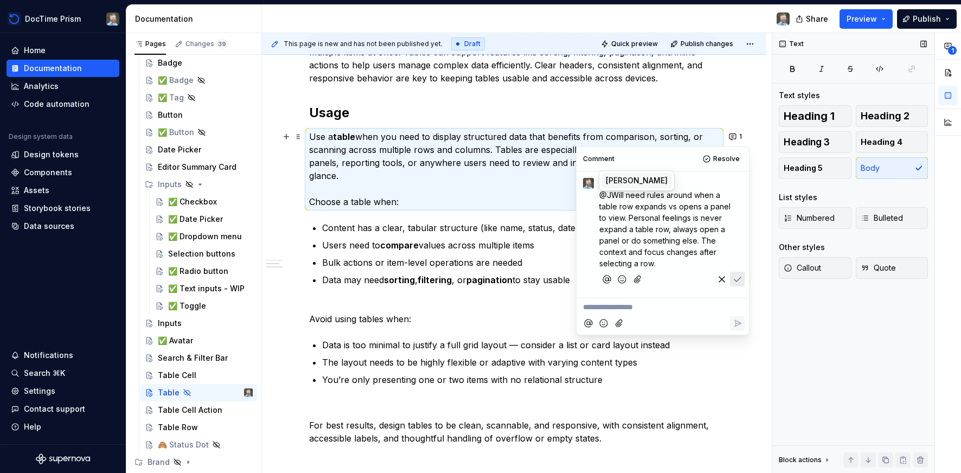
click at [618, 183] on span "[PERSON_NAME]" at bounding box center [637, 180] width 62 height 11
click at [737, 281] on icon "Save" at bounding box center [738, 280] width 7 height 4
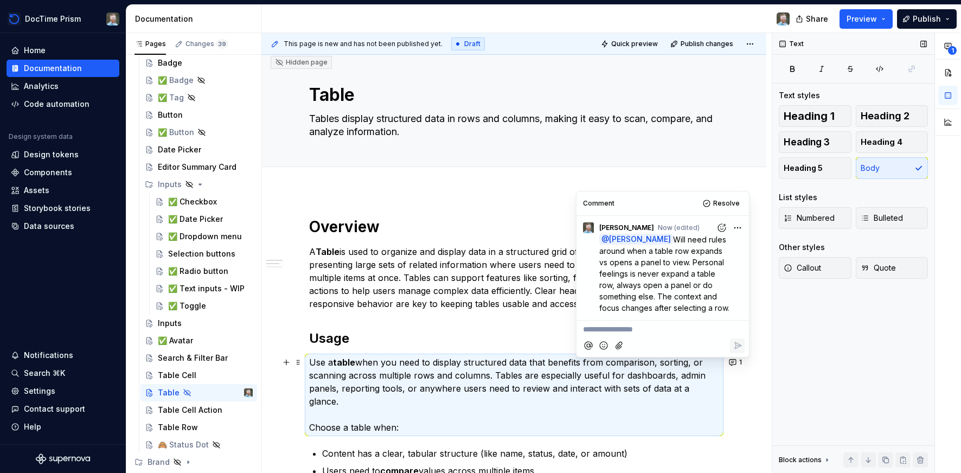
scroll to position [0, 0]
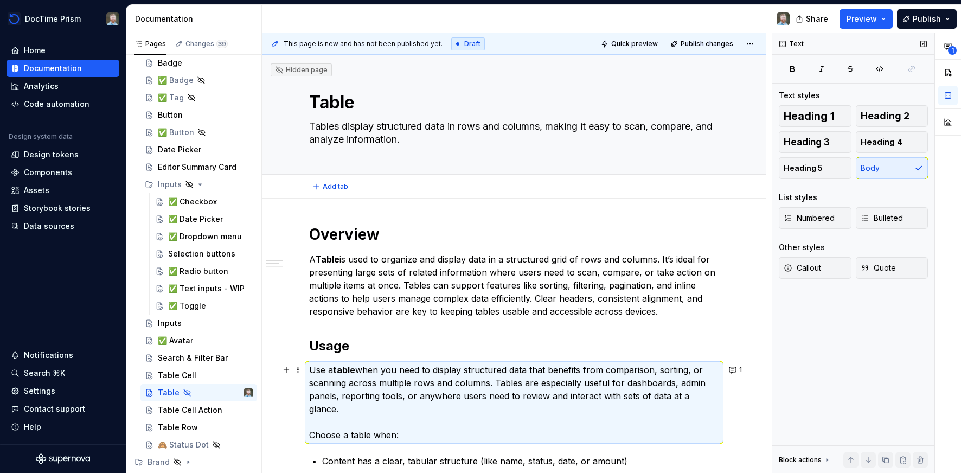
click at [415, 193] on div "Add tab" at bounding box center [514, 186] width 410 height 15
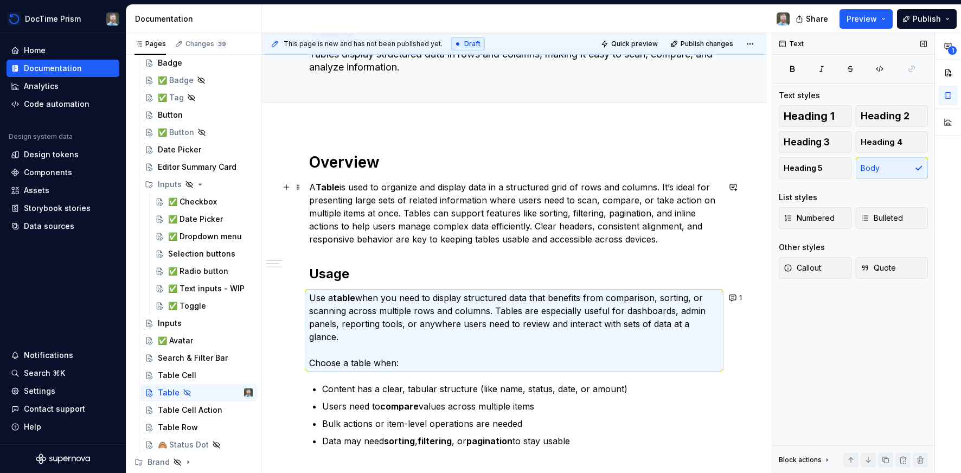
scroll to position [119, 0]
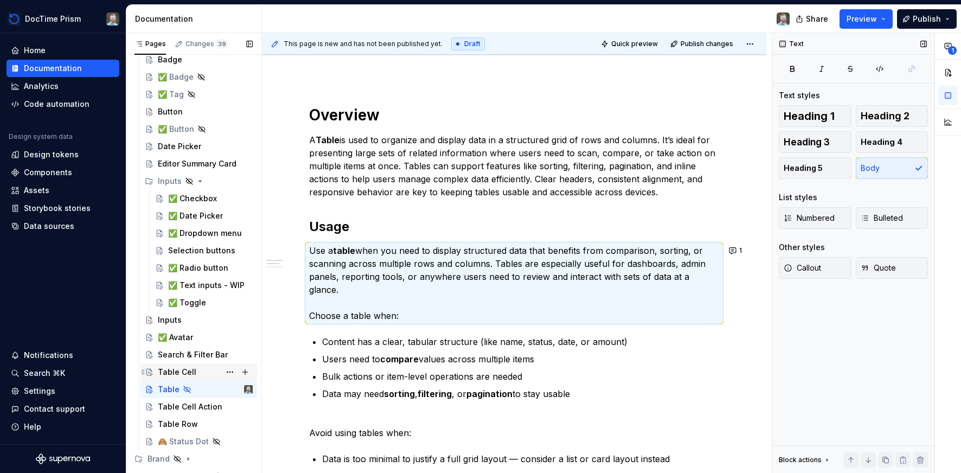
click at [193, 371] on div "Table Cell" at bounding box center [177, 372] width 39 height 11
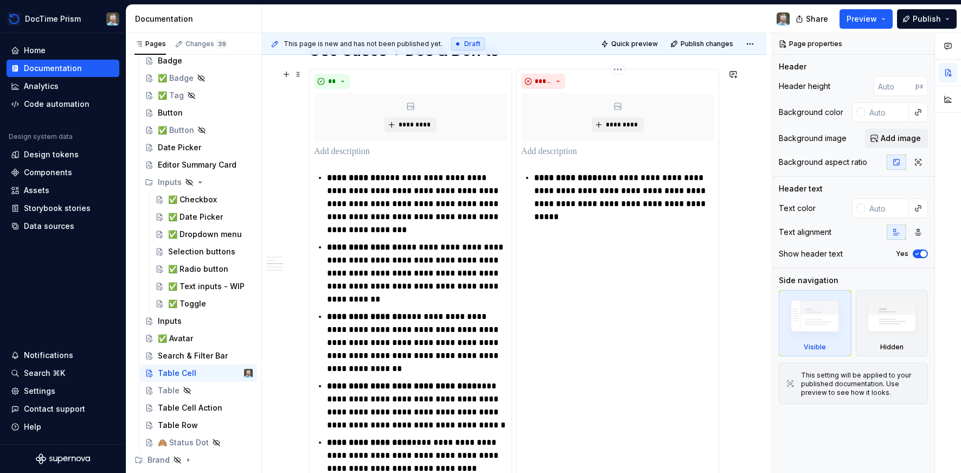
scroll to position [304, 0]
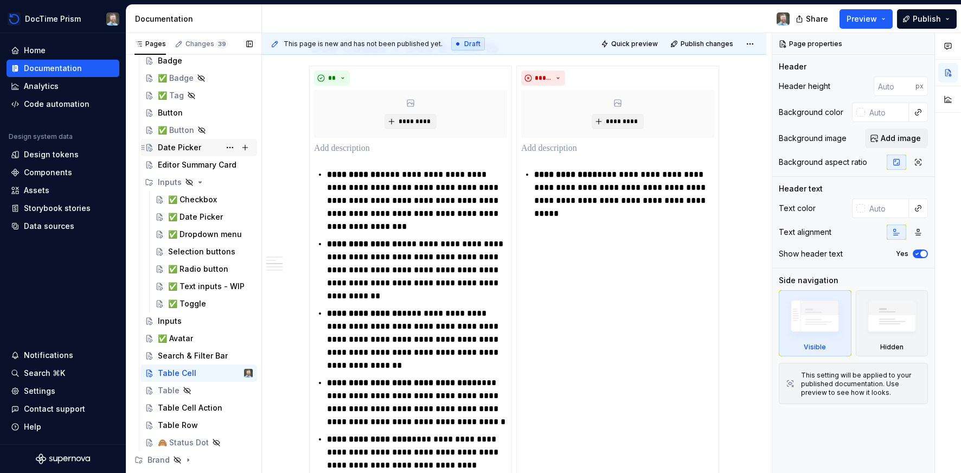
type textarea "*"
